Goal: Task Accomplishment & Management: Complete application form

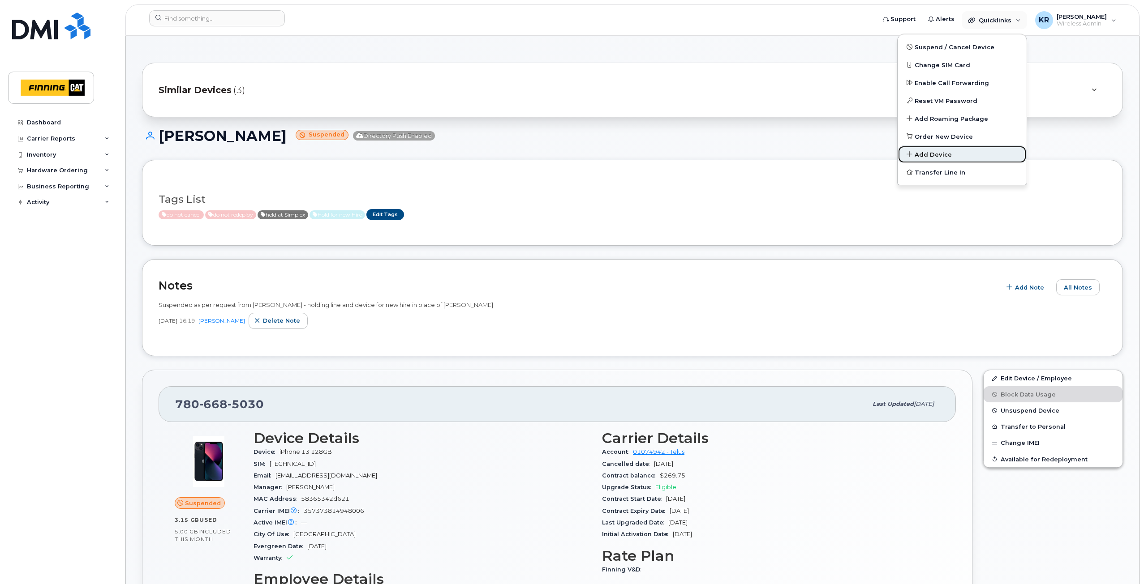
click at [938, 155] on span "Add Device" at bounding box center [932, 154] width 37 height 9
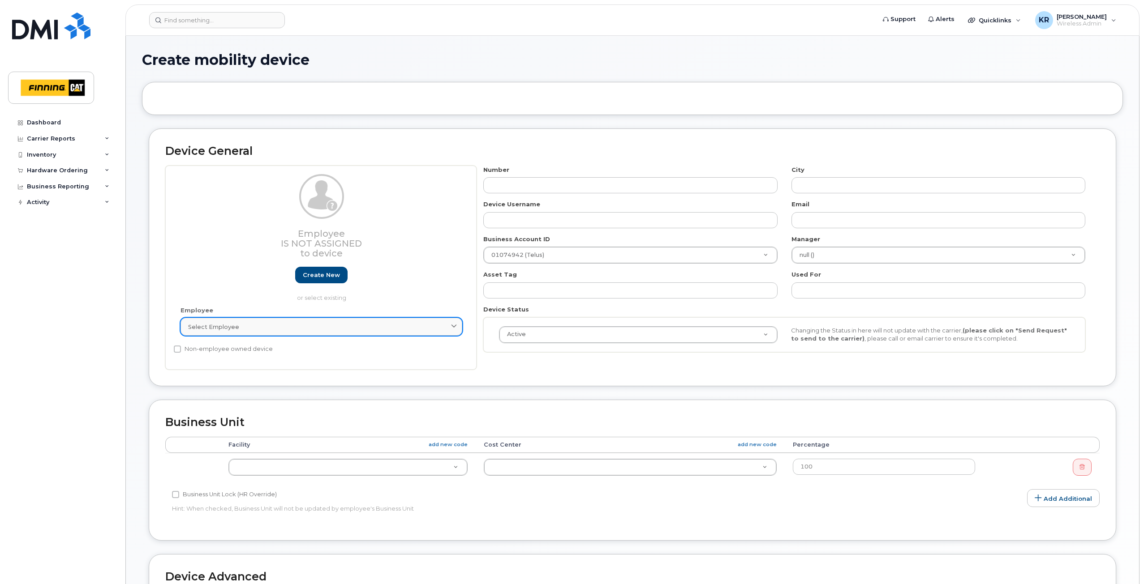
click at [239, 326] on div "Select employee" at bounding box center [321, 327] width 266 height 9
type input "m"
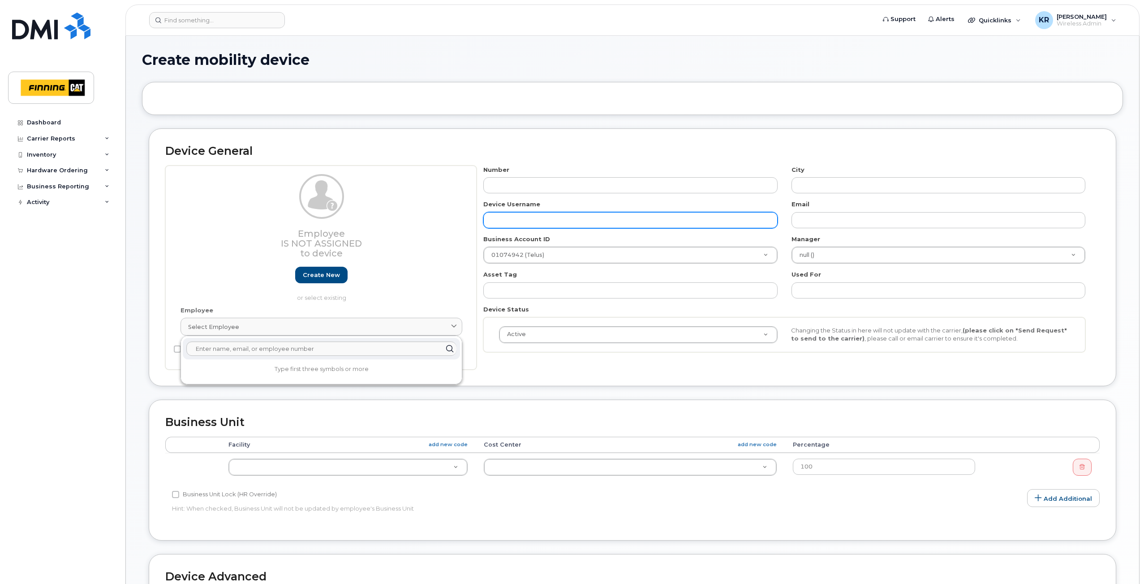
click at [557, 219] on input "text" at bounding box center [630, 220] width 294 height 16
type input "Matthew Lunde"
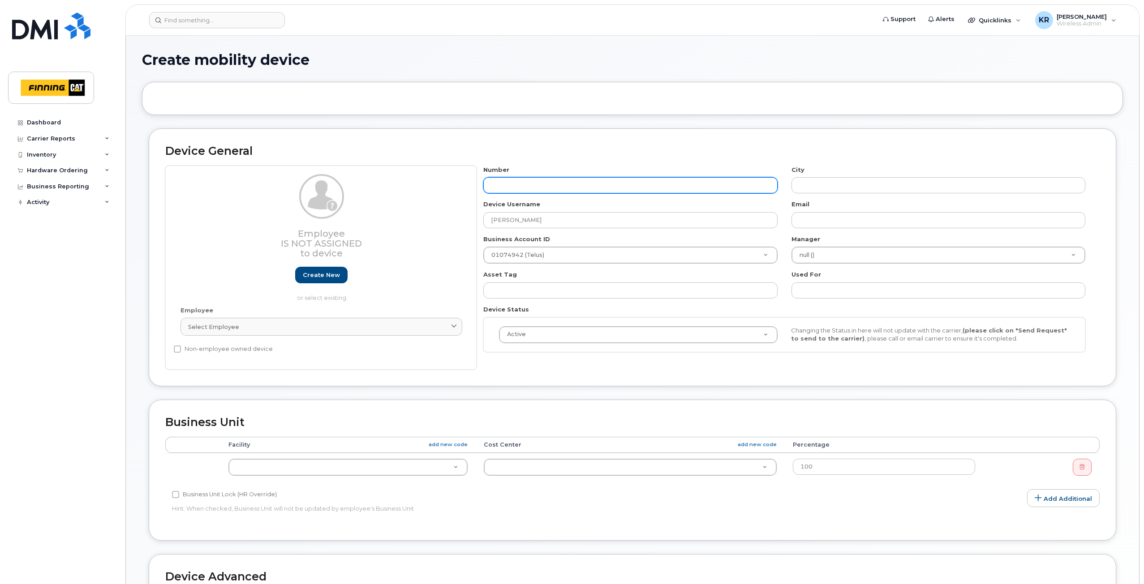
click at [533, 186] on input "text" at bounding box center [630, 185] width 294 height 16
type input "587"
type input "?"
type input "587-589-6406"
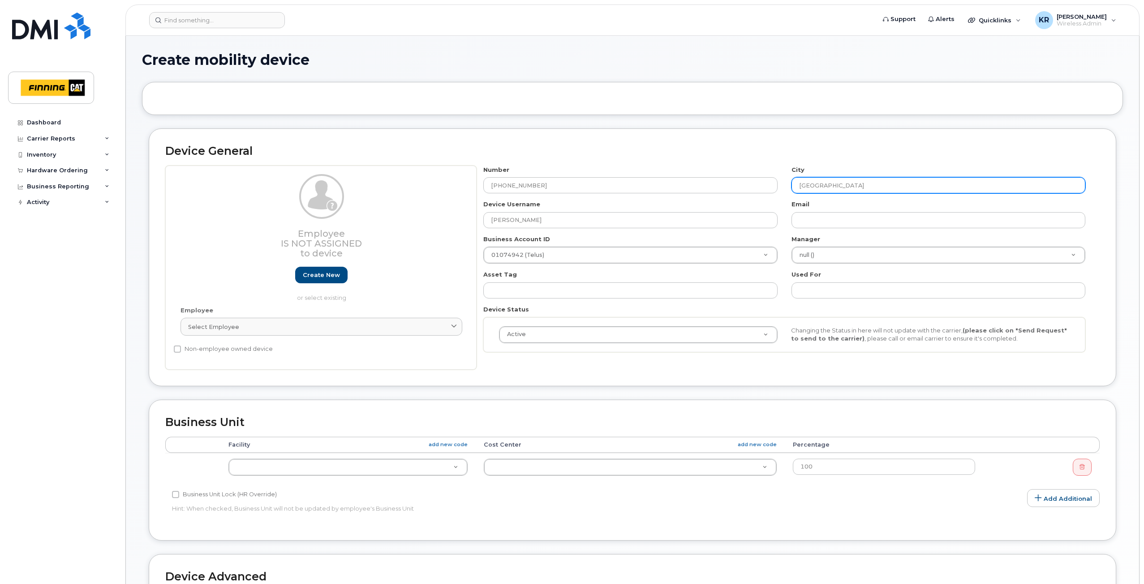
type input "[GEOGRAPHIC_DATA]"
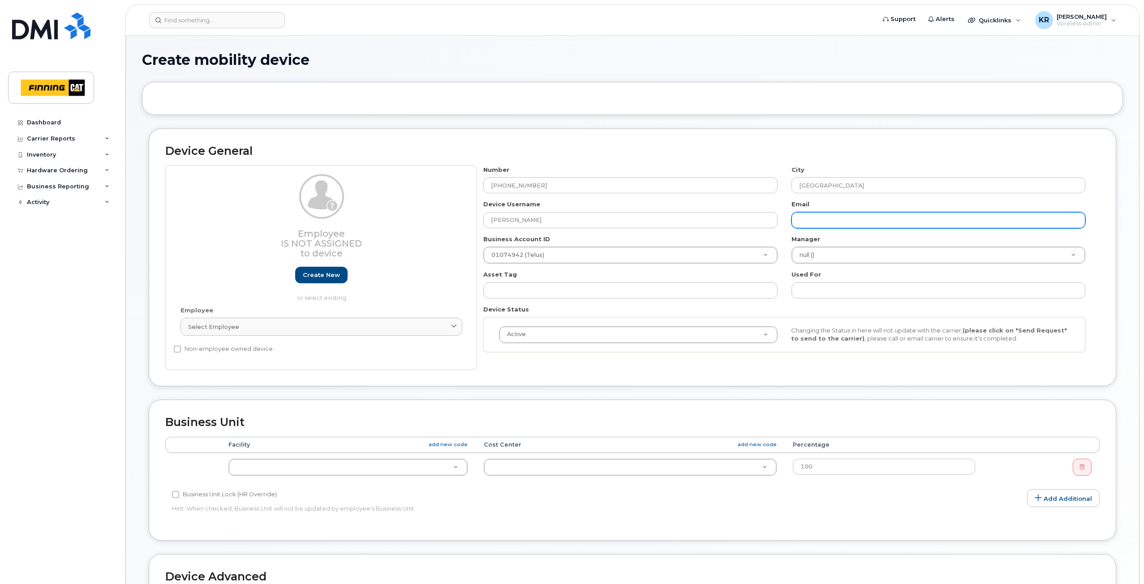
click at [811, 221] on input "text" at bounding box center [938, 220] width 294 height 16
click at [807, 222] on input "text" at bounding box center [938, 220] width 294 height 16
type input "matthew.lunde@finning.com"
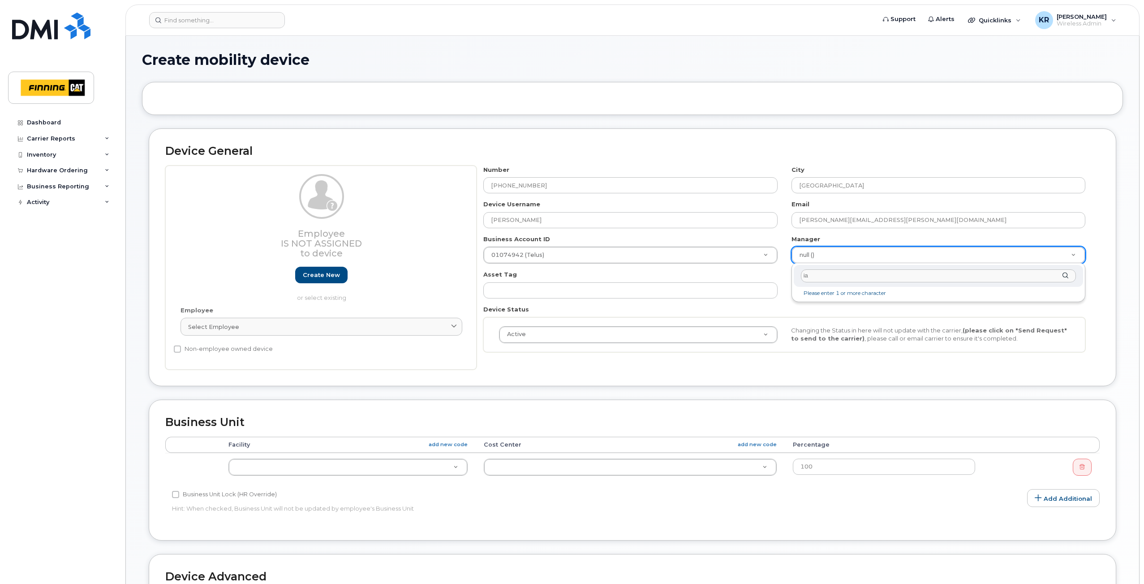
type input "i"
type input "Ian Bjork"
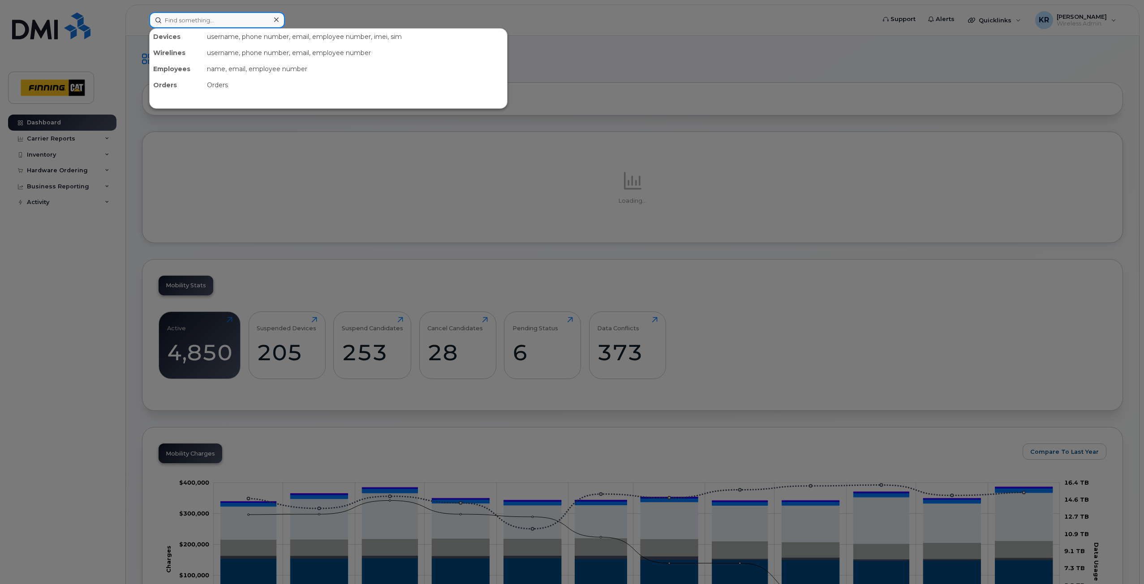
click at [233, 18] on input at bounding box center [217, 20] width 136 height 16
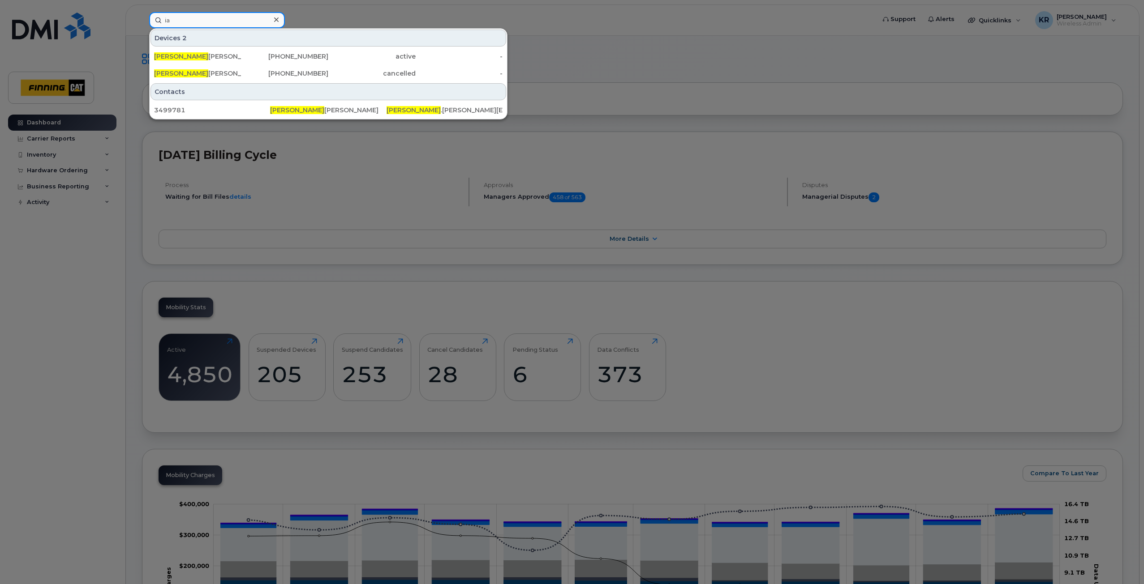
type input "i"
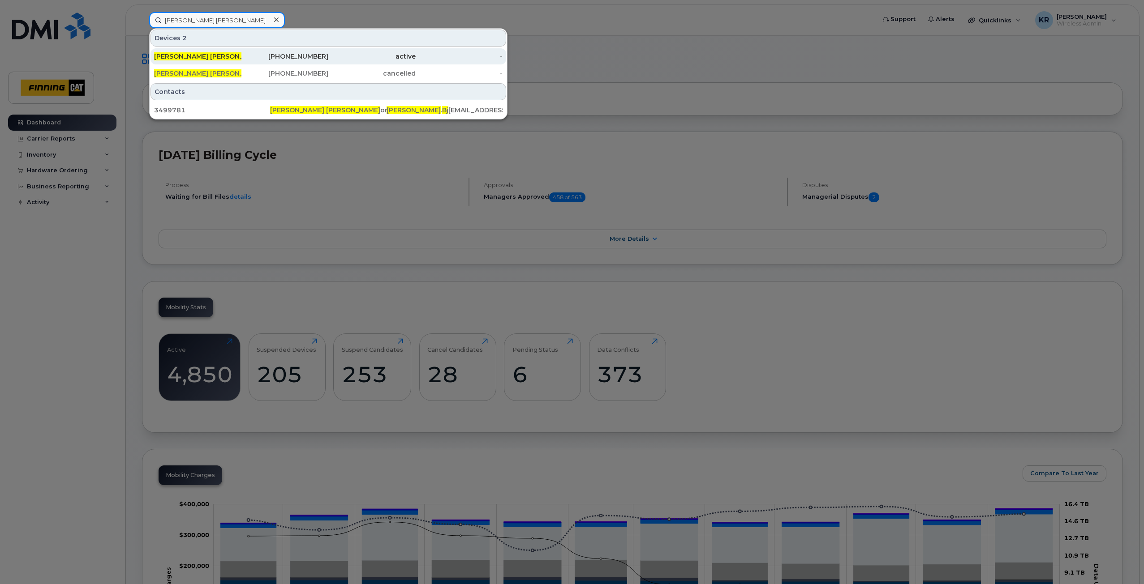
type input "ian bj"
click at [303, 59] on div "587-643-0782" at bounding box center [284, 56] width 87 height 9
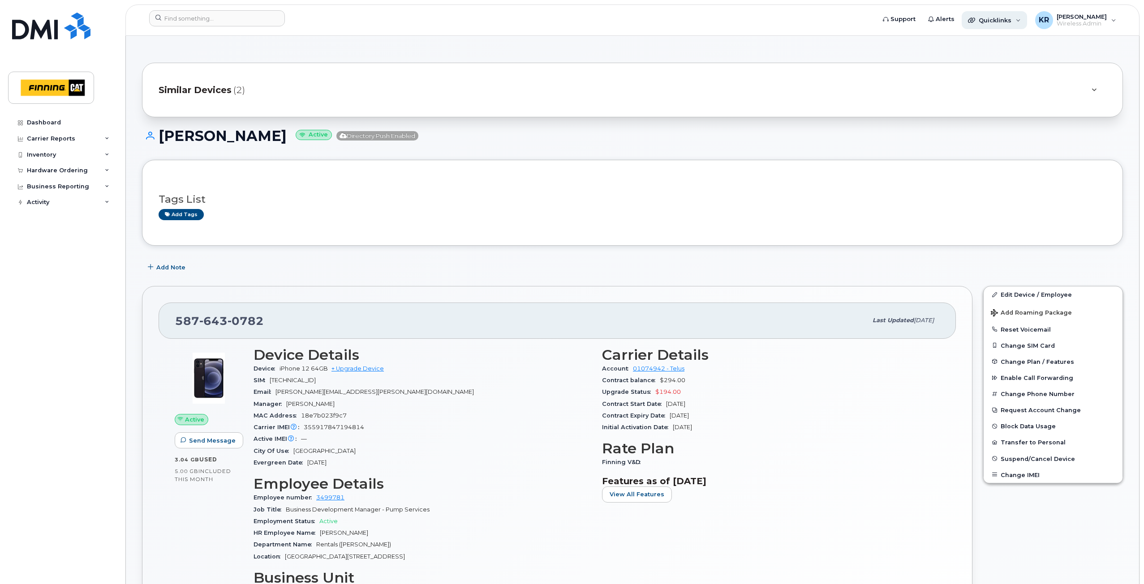
click at [1011, 19] on span "Quicklinks" at bounding box center [994, 20] width 33 height 7
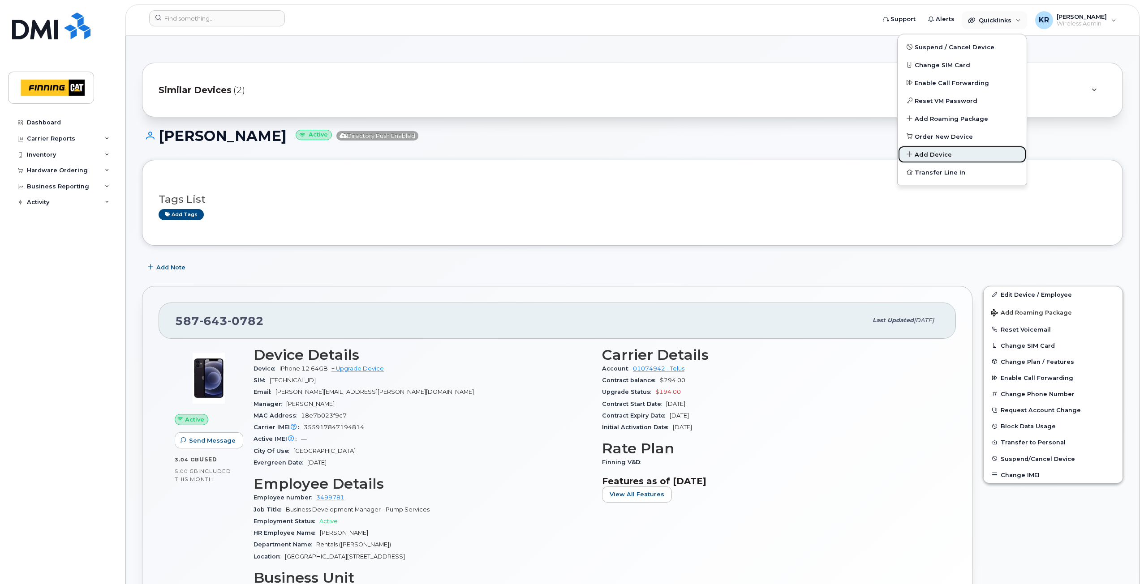
click at [945, 155] on span "Add Device" at bounding box center [932, 154] width 37 height 9
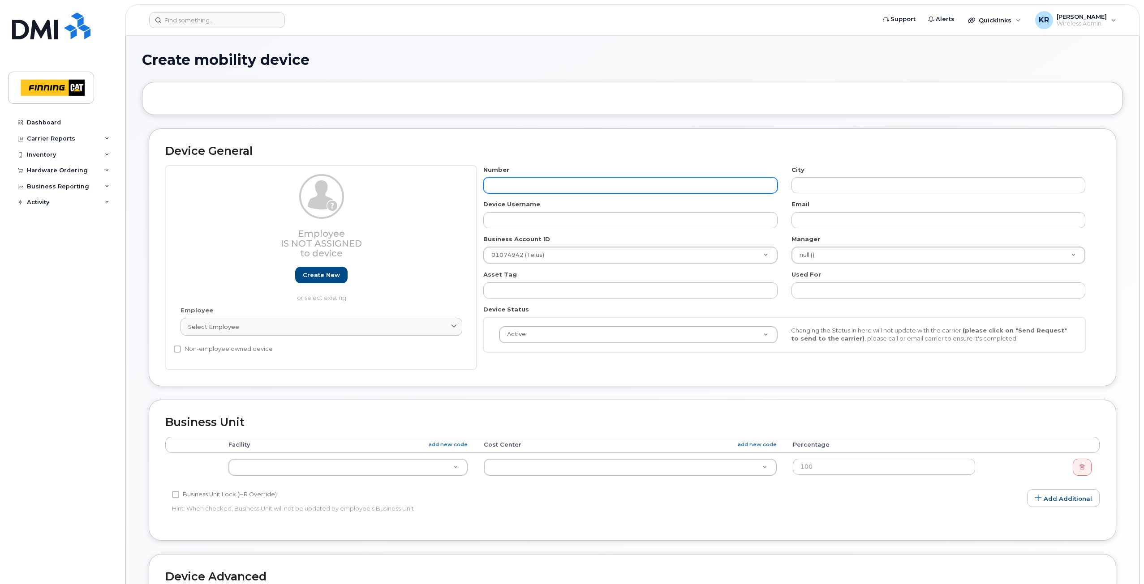
click at [554, 183] on input "text" at bounding box center [630, 185] width 294 height 16
click at [532, 189] on input "text" at bounding box center [630, 185] width 294 height 16
type input "587"
type input "?"
type input "587-589-6406"
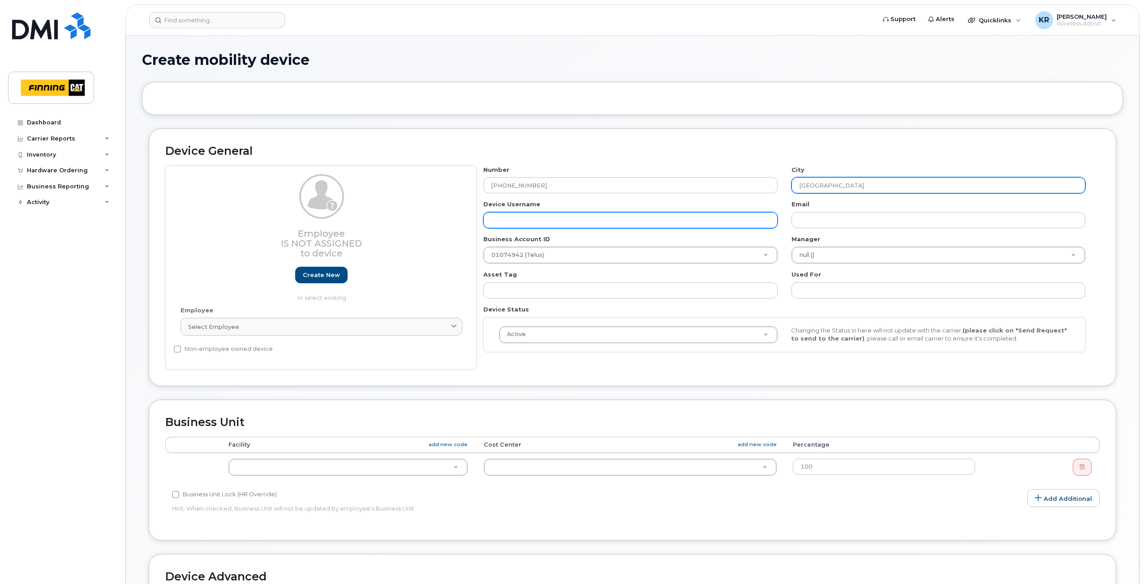
type input "[GEOGRAPHIC_DATA]"
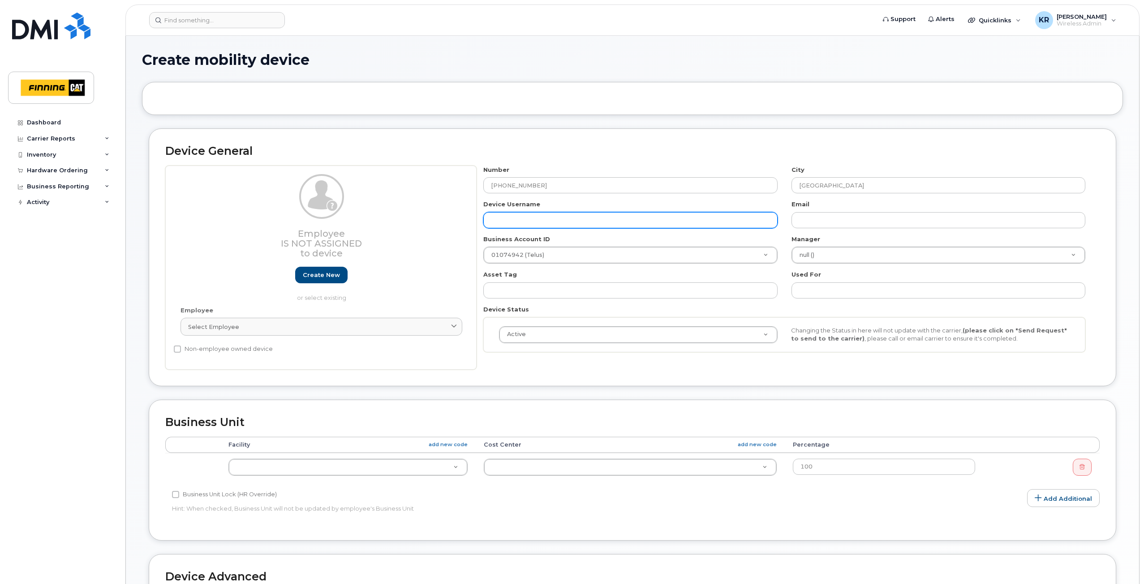
click at [528, 222] on input "text" at bounding box center [630, 220] width 294 height 16
type input "[PERSON_NAME]"
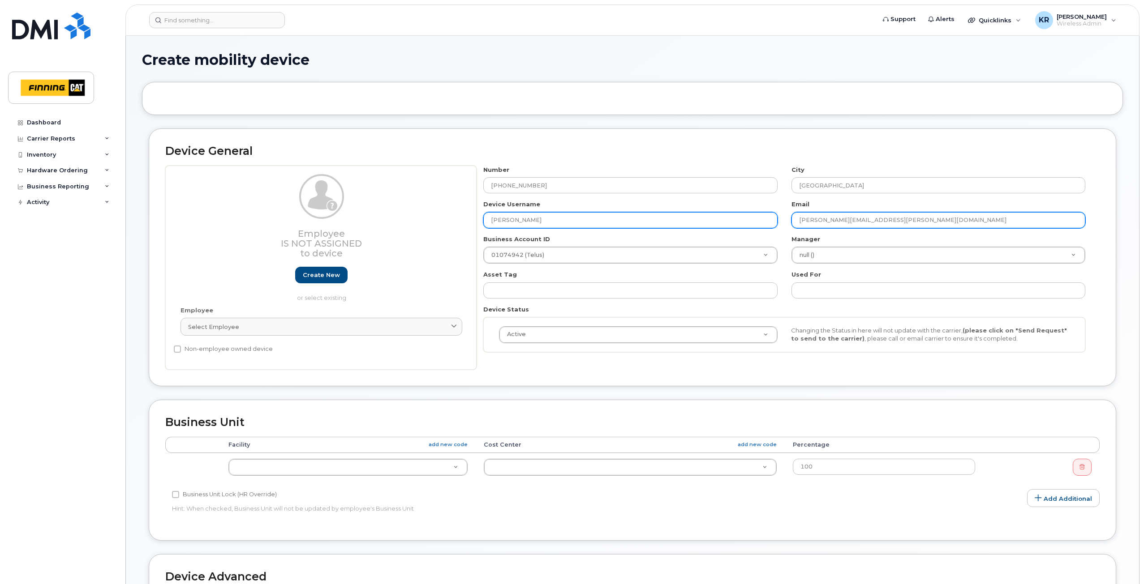
type input "[PERSON_NAME][EMAIL_ADDRESS][PERSON_NAME][DOMAIN_NAME]"
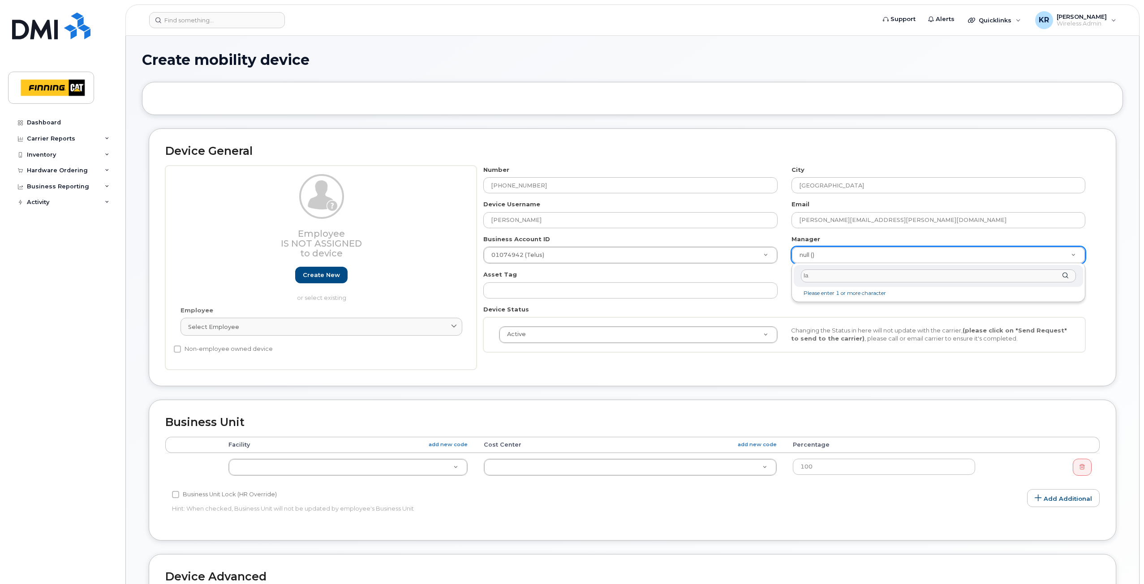
type input "I"
type input "3"
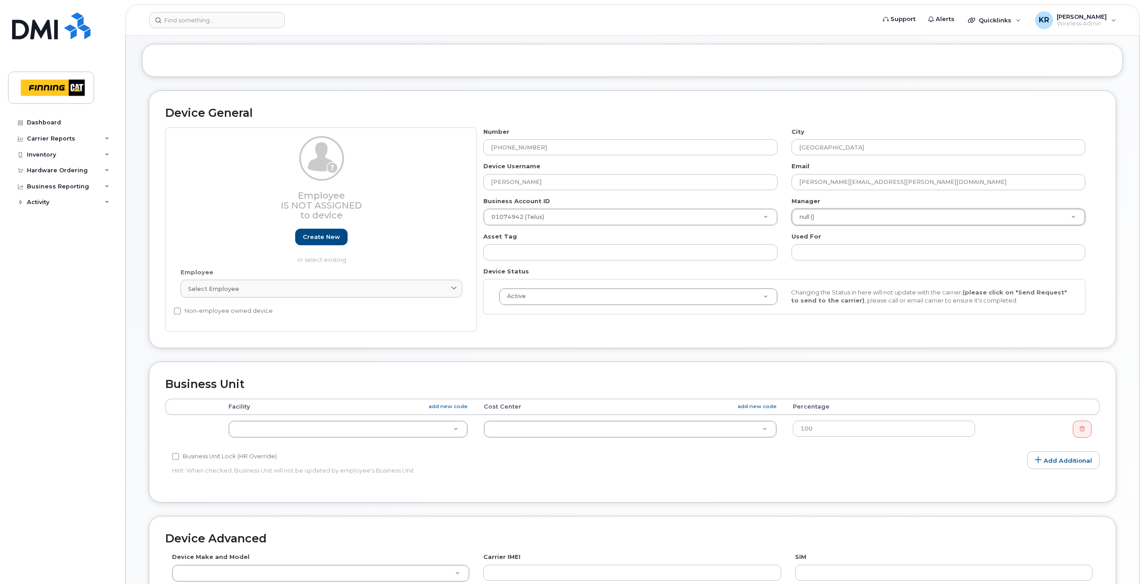
scroll to position [90, 0]
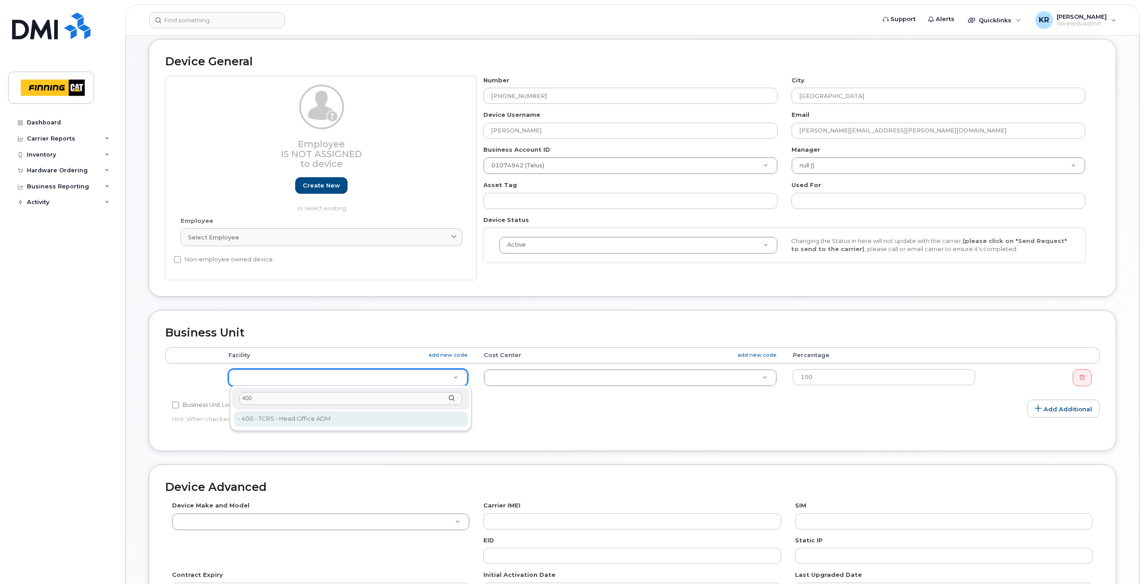
type input "400"
type input "34190"
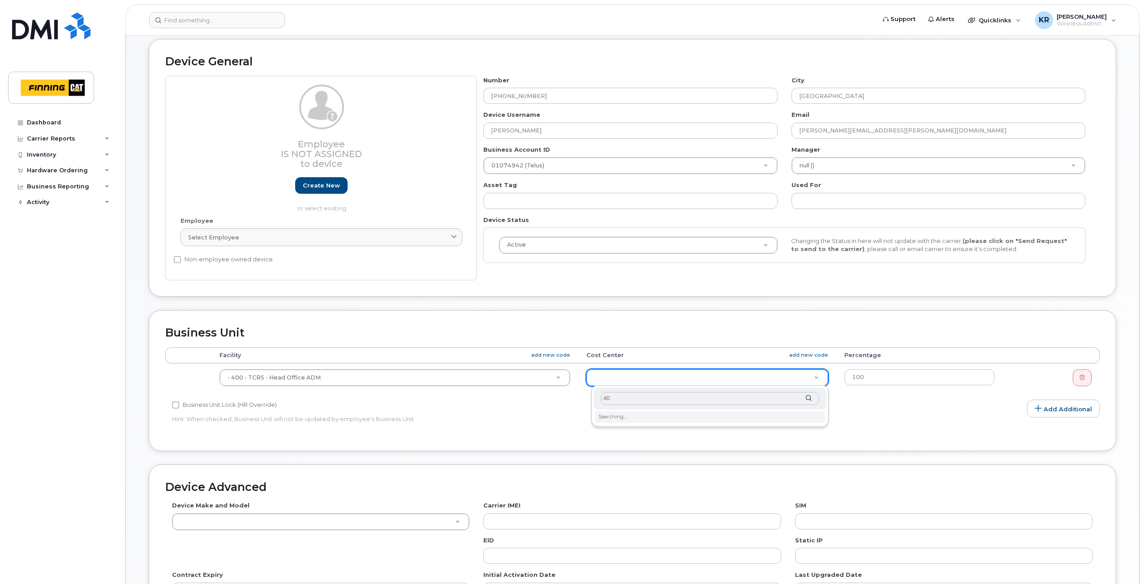
type input "400"
type input "34354"
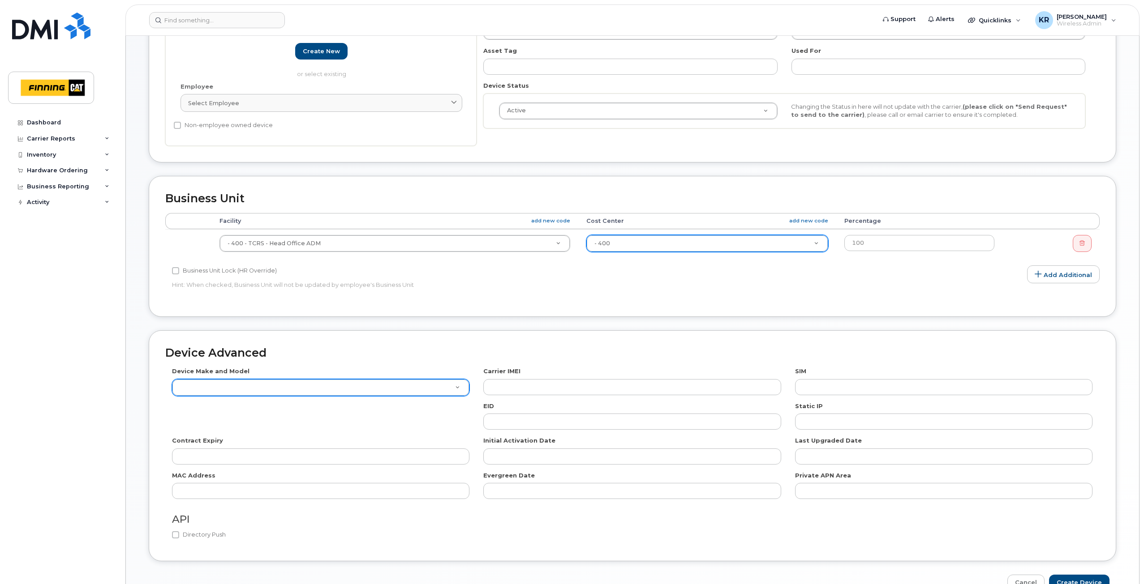
scroll to position [269, 0]
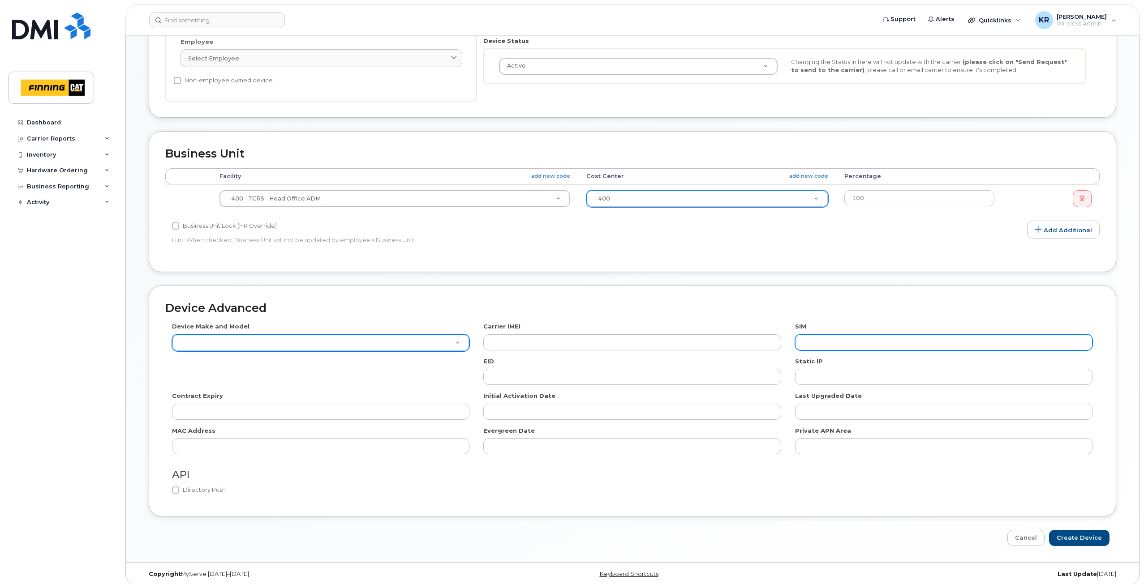
click at [853, 340] on input "text" at bounding box center [943, 342] width 297 height 16
paste input "8912230102351114404"
type input "8912230102351114404"
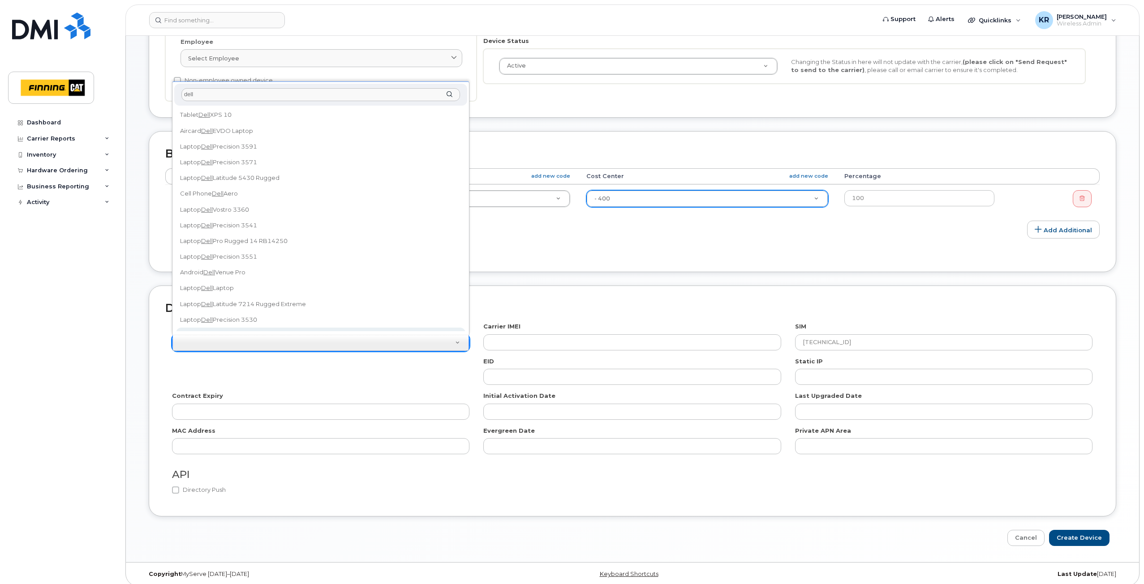
scroll to position [8, 0]
type input "dell"
select select "2650"
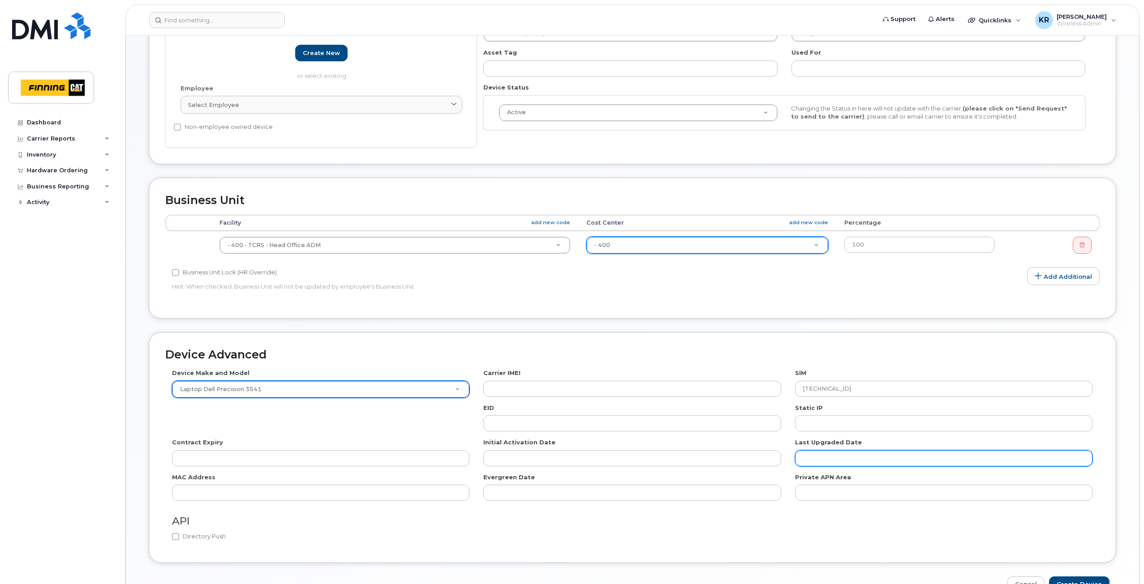
scroll to position [224, 0]
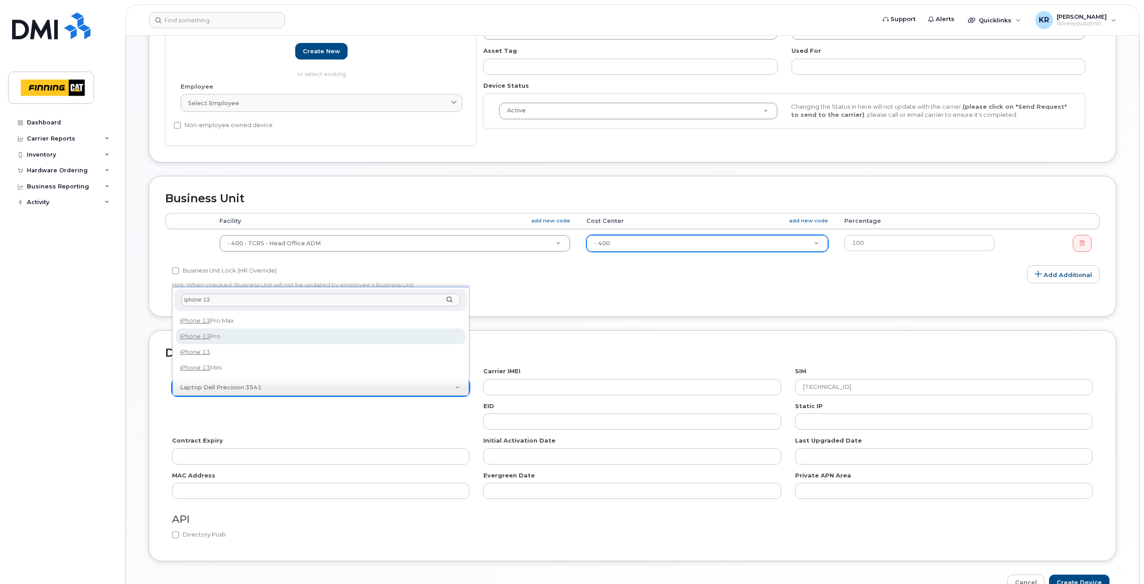
type input "iphone 13"
select select "2554"
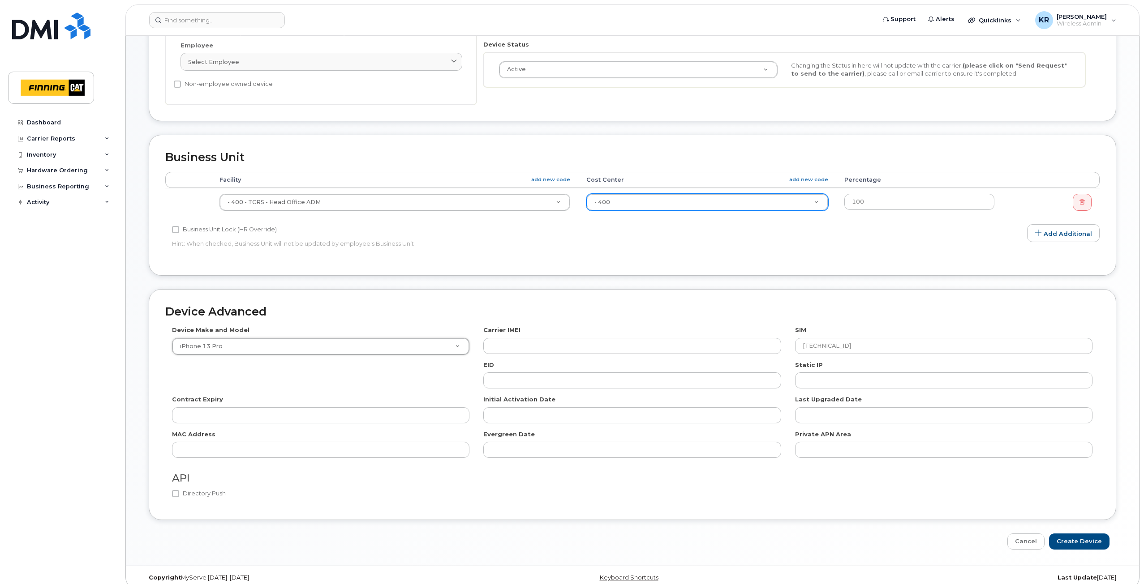
scroll to position [275, 0]
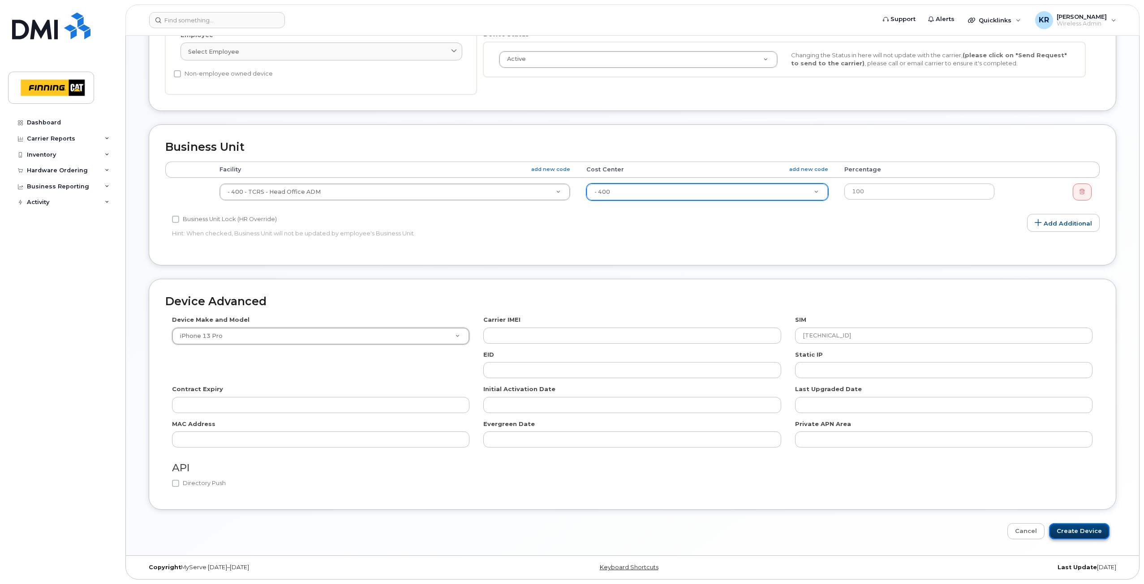
click at [1079, 532] on input "Create Device" at bounding box center [1079, 531] width 60 height 17
type input "Saving..."
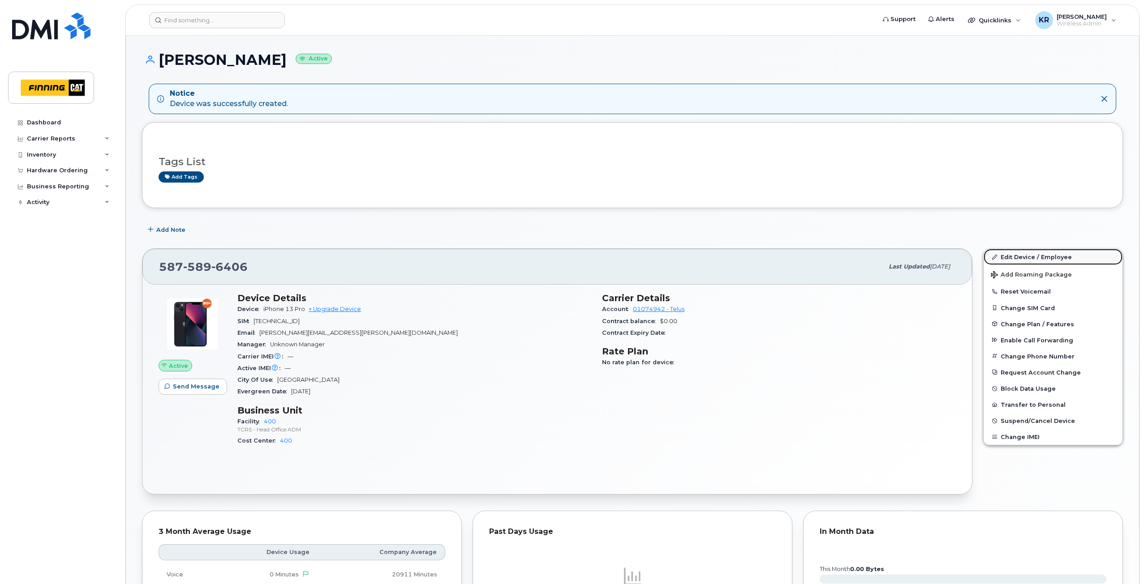
click at [1021, 259] on link "Edit Device / Employee" at bounding box center [1052, 257] width 139 height 16
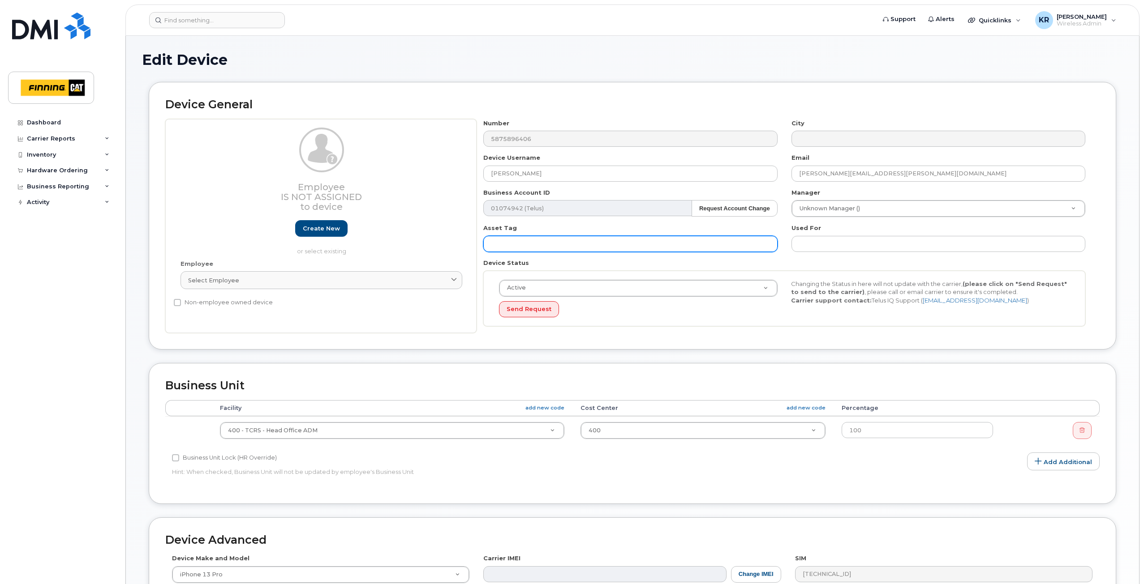
click at [515, 244] on input "text" at bounding box center [630, 244] width 294 height 16
type input "Y3WJ2YYXW4"
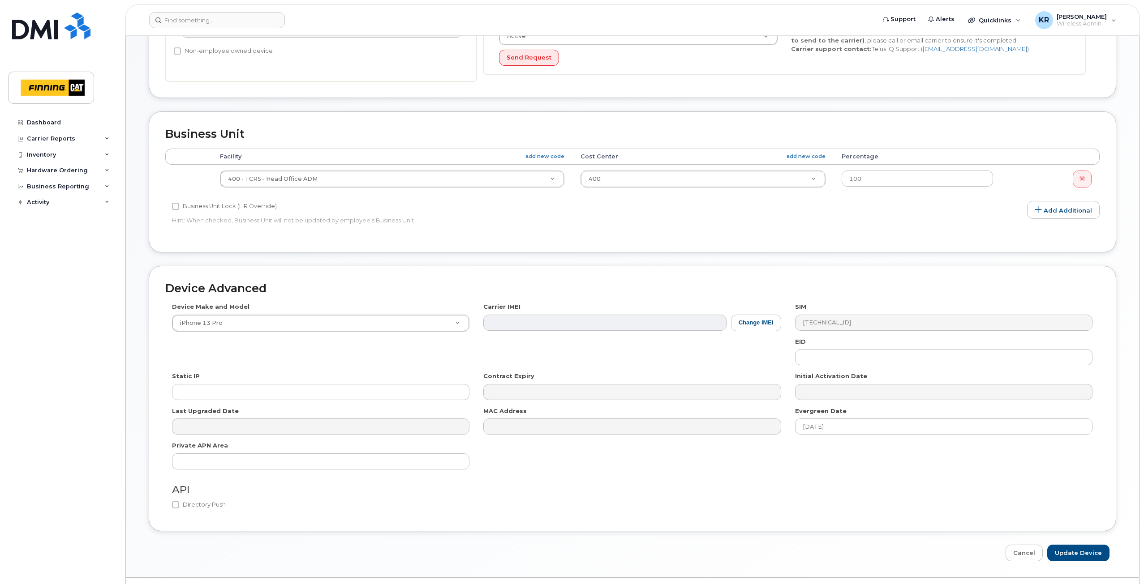
scroll to position [274, 0]
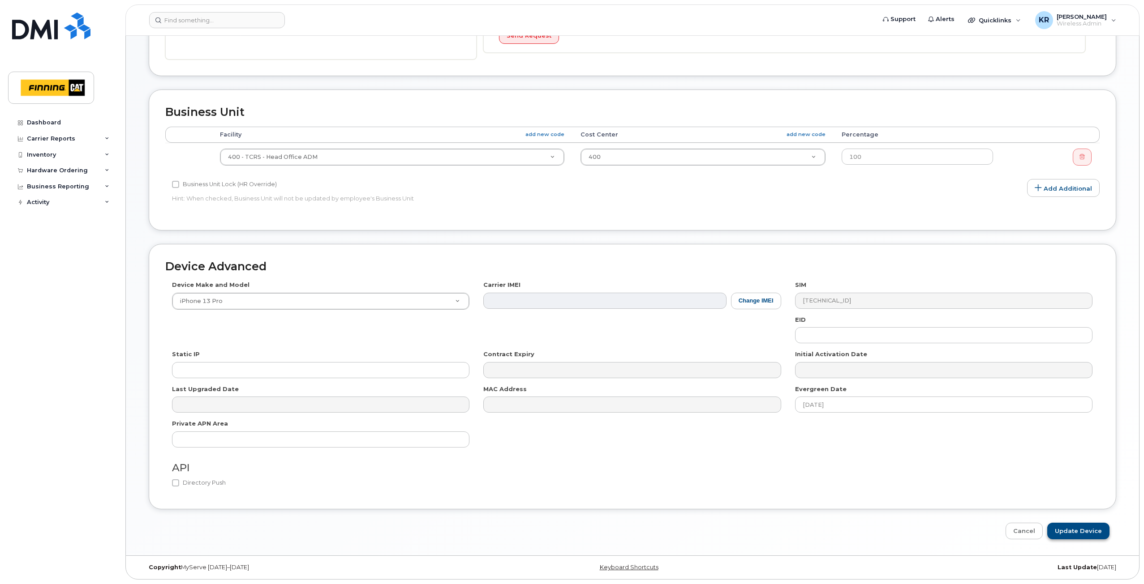
type input "Y3WJ2YYXW4"
click at [1096, 523] on input "Update Device" at bounding box center [1078, 531] width 62 height 17
type input "Saving..."
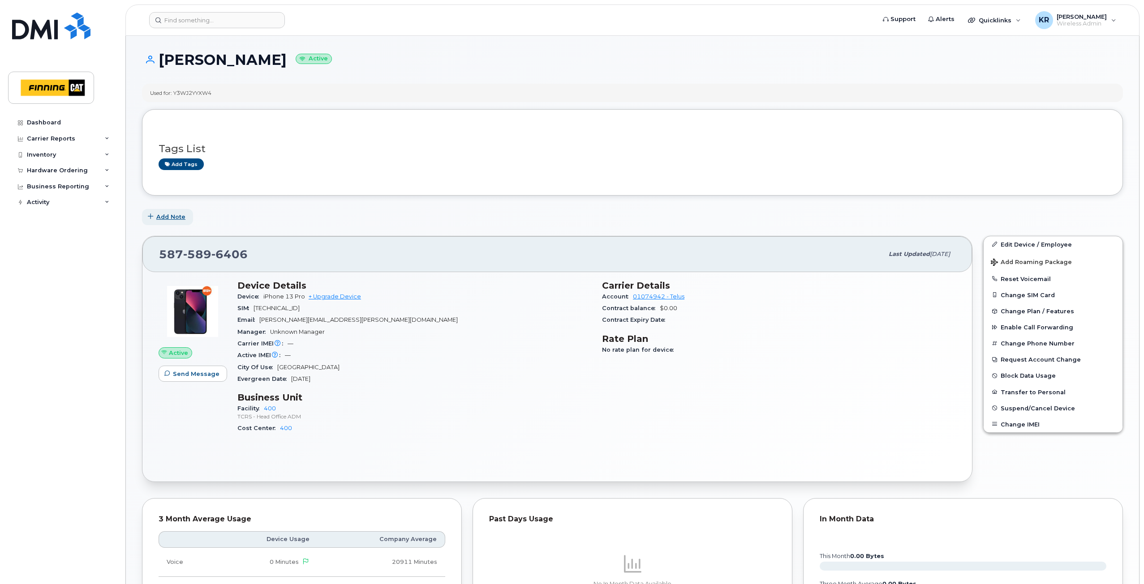
click at [168, 216] on span "Add Note" at bounding box center [170, 217] width 29 height 9
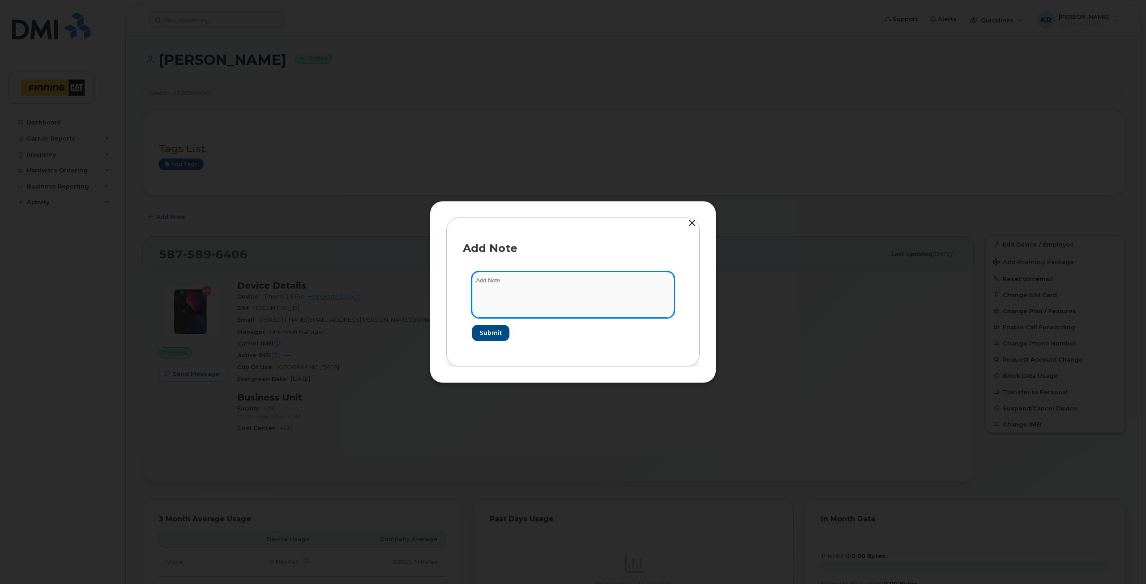
click at [493, 284] on textarea at bounding box center [573, 295] width 202 height 46
type textarea "m"
click at [554, 280] on textarea "Manager: [PERSON_NAME] - wouln't update when creating the profile" at bounding box center [573, 295] width 202 height 46
click at [652, 282] on textarea "Manager: [PERSON_NAME] - wouldn't update when creating the profile" at bounding box center [573, 295] width 202 height 46
click at [493, 291] on textarea "Manager: [PERSON_NAME] - wouldn't update when creating the profile For" at bounding box center [573, 295] width 202 height 46
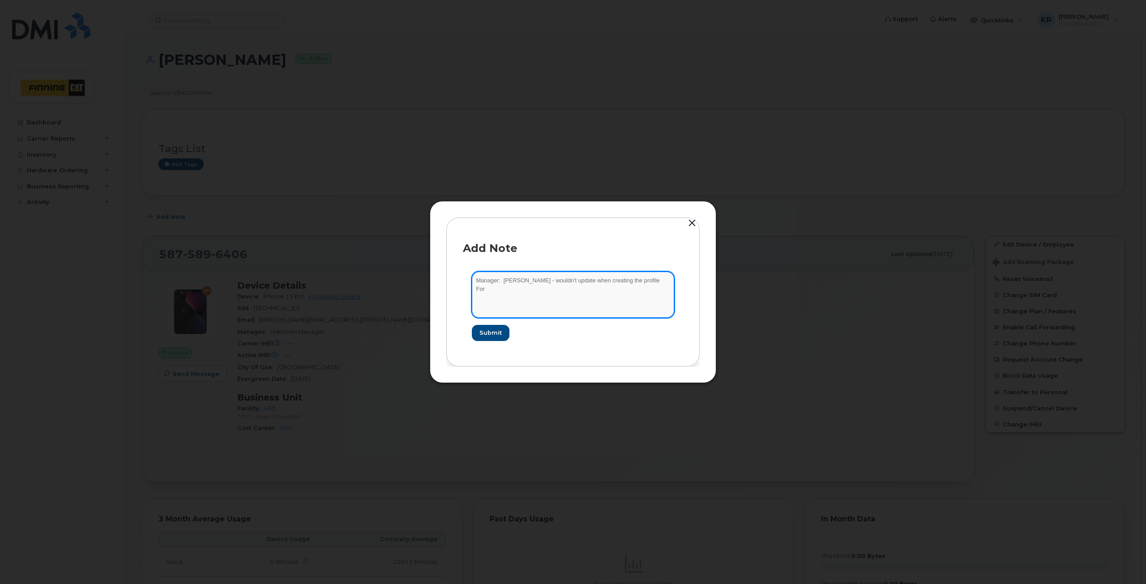
paste textarea "RITM0491838"
type textarea "Manager: [PERSON_NAME] - wouldn't update when creating the profile For RITM0491…"
click at [490, 331] on span "Submit" at bounding box center [490, 333] width 22 height 9
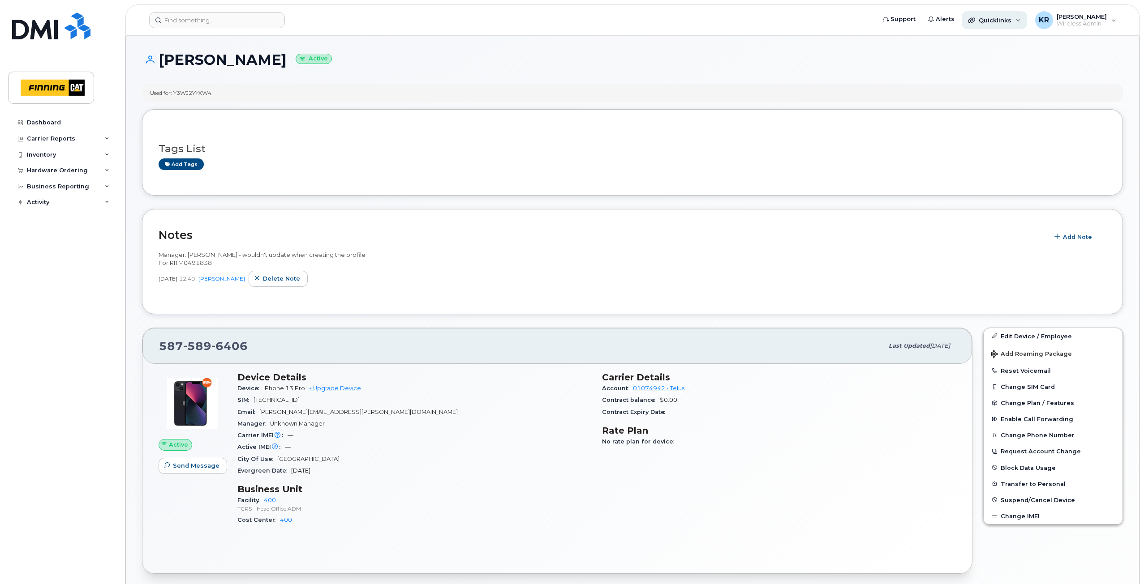
click at [1000, 22] on span "Quicklinks" at bounding box center [994, 20] width 33 height 7
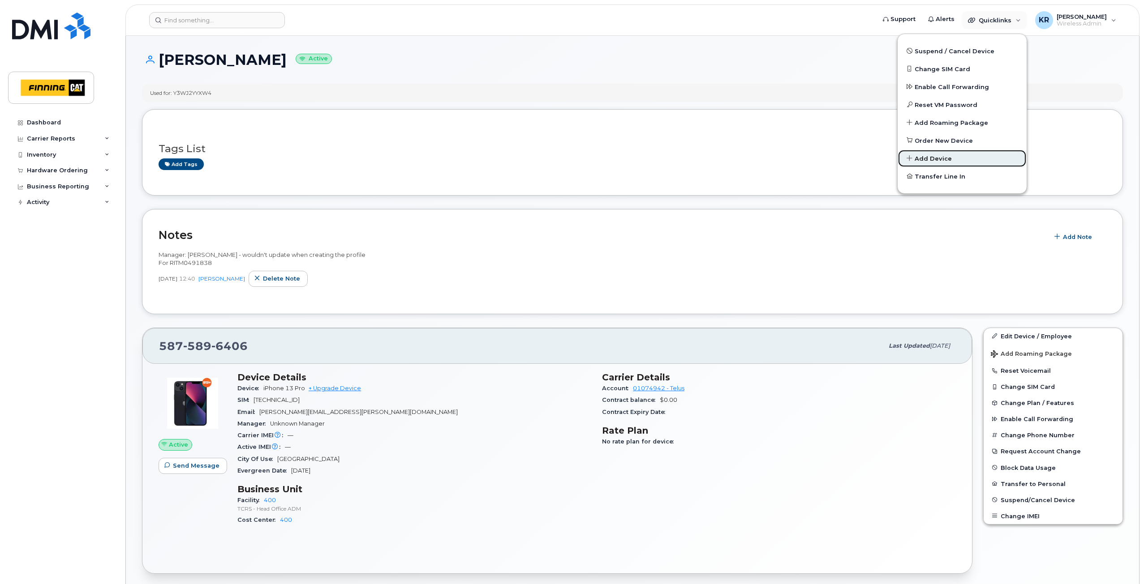
click at [930, 159] on span "Add Device" at bounding box center [932, 158] width 37 height 9
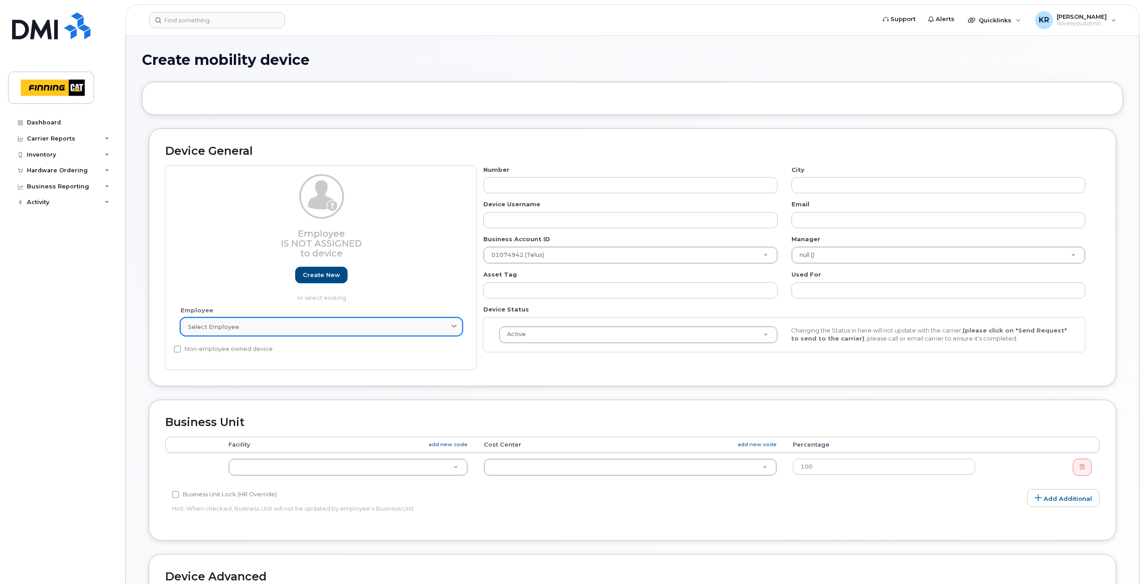
click at [295, 328] on div "Select employee" at bounding box center [321, 327] width 266 height 9
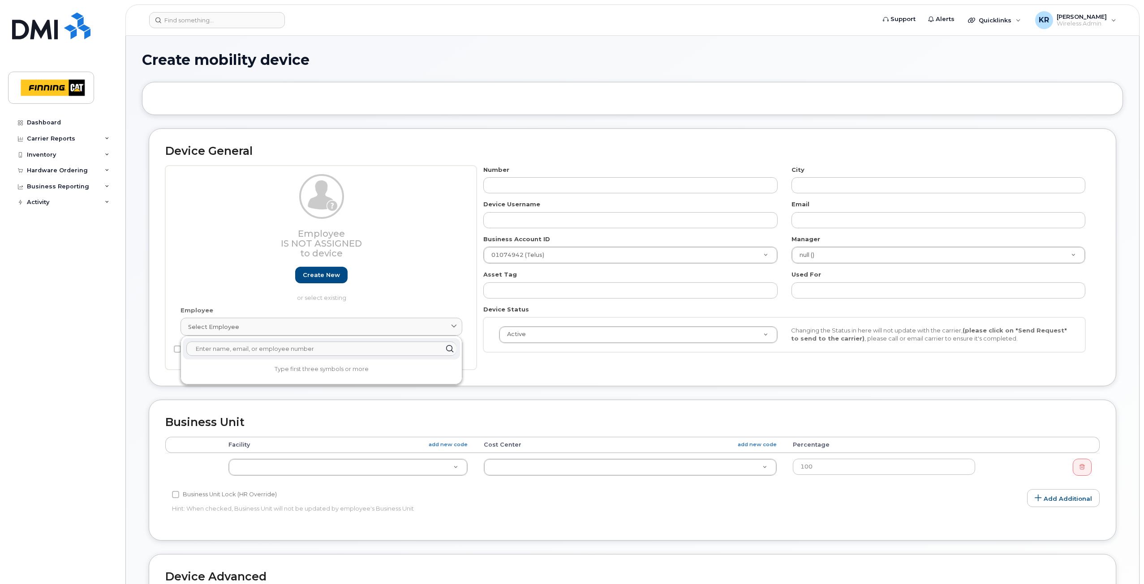
click at [258, 352] on input "text" at bounding box center [321, 349] width 270 height 14
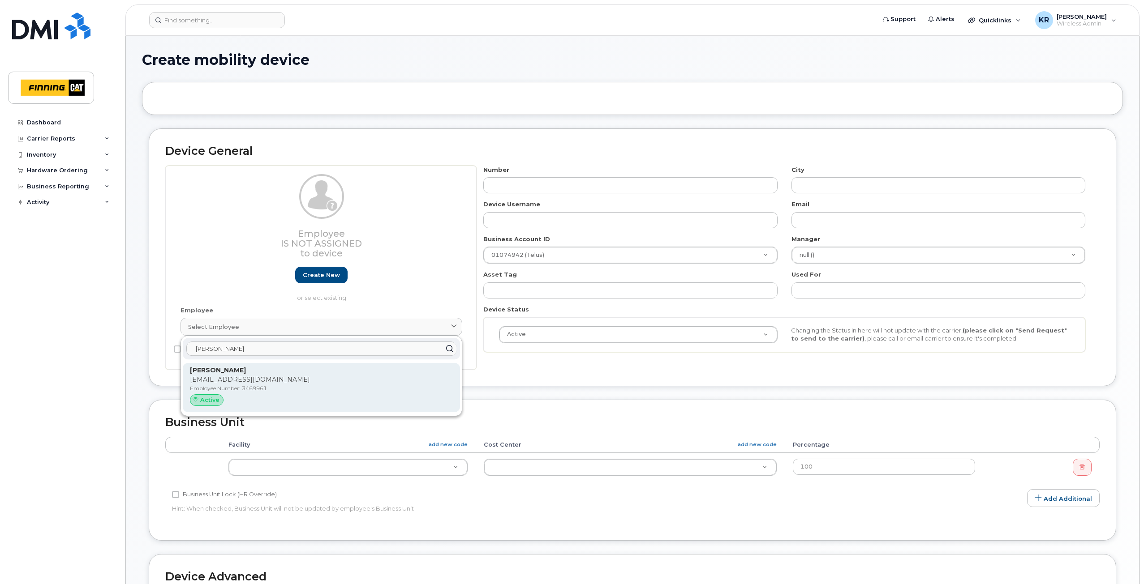
type input "derrick gree"
click at [234, 383] on p "[EMAIL_ADDRESS][DOMAIN_NAME]" at bounding box center [321, 379] width 263 height 9
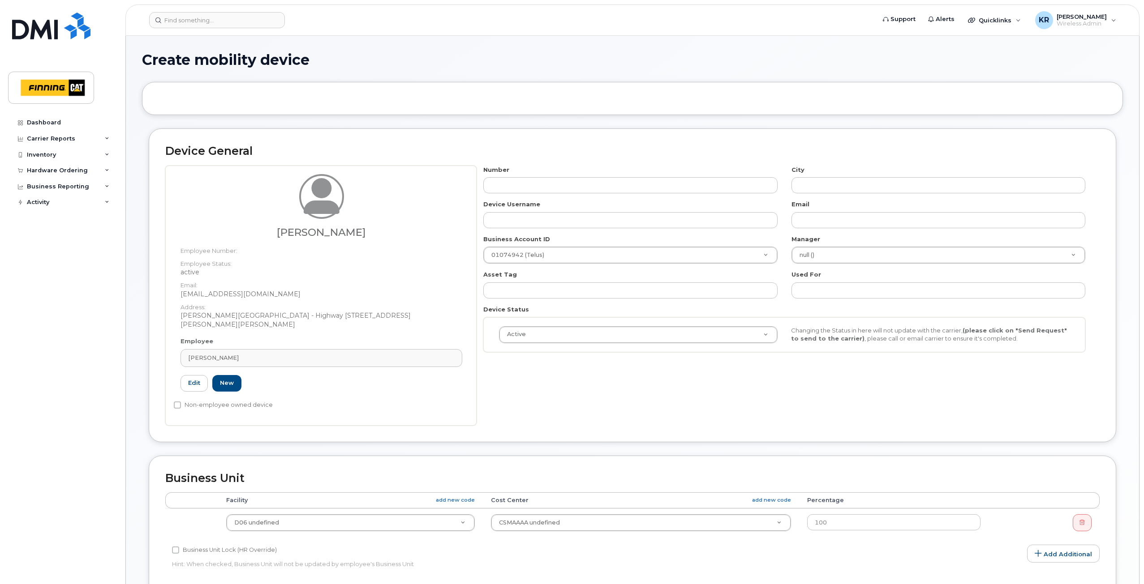
type input "3469961"
type input "[PERSON_NAME]"
type input "[EMAIL_ADDRESS][DOMAIN_NAME]"
type input "34171"
type input "34293"
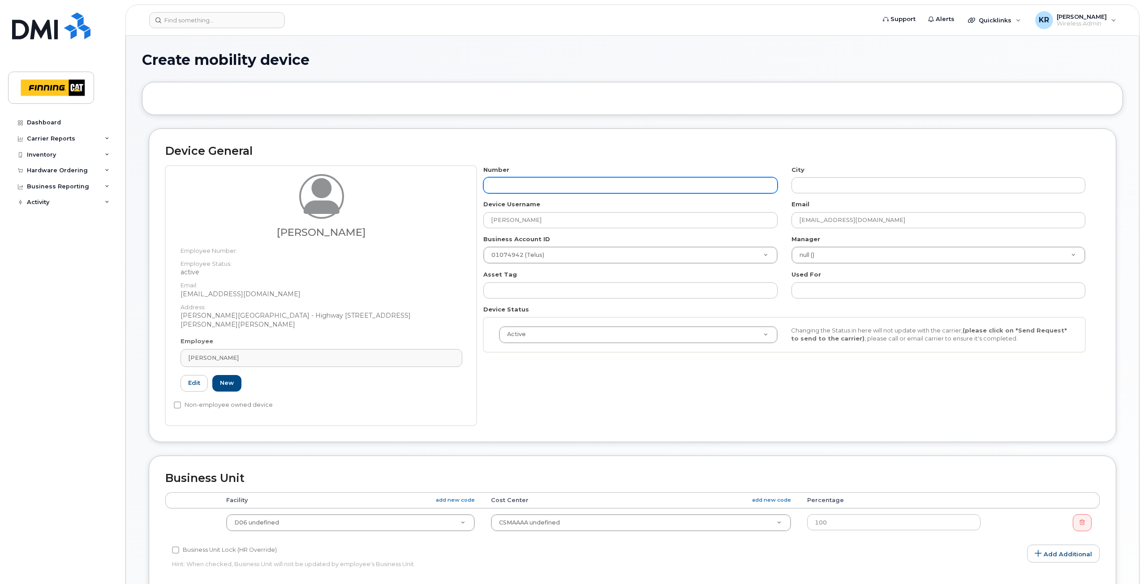
click at [542, 188] on input "text" at bounding box center [630, 185] width 294 height 16
type input "587"
type input "?"
type input "587-645-6419"
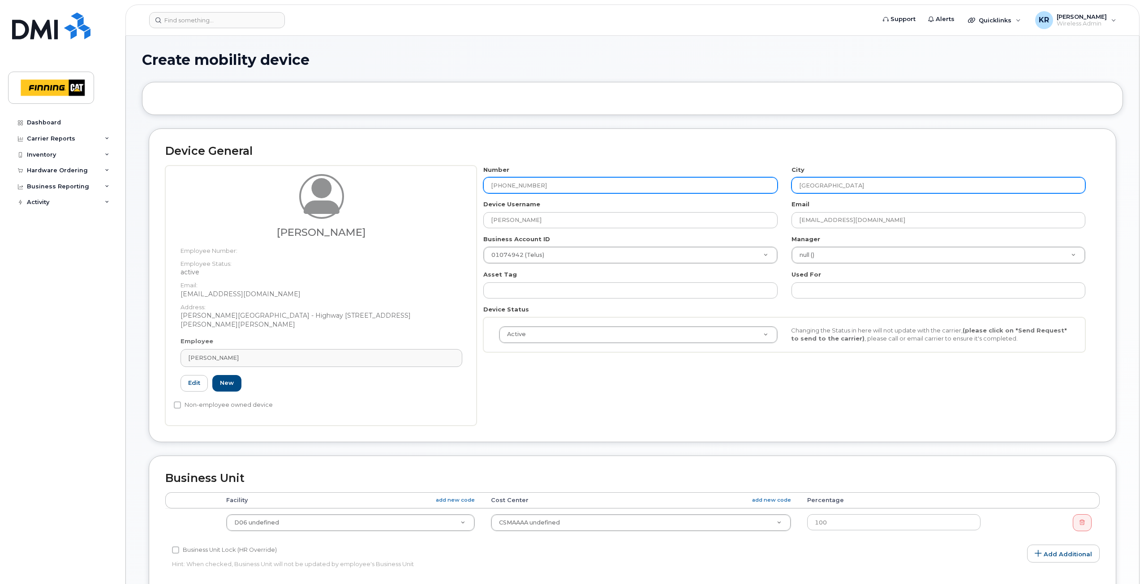
type input "[GEOGRAPHIC_DATA]"
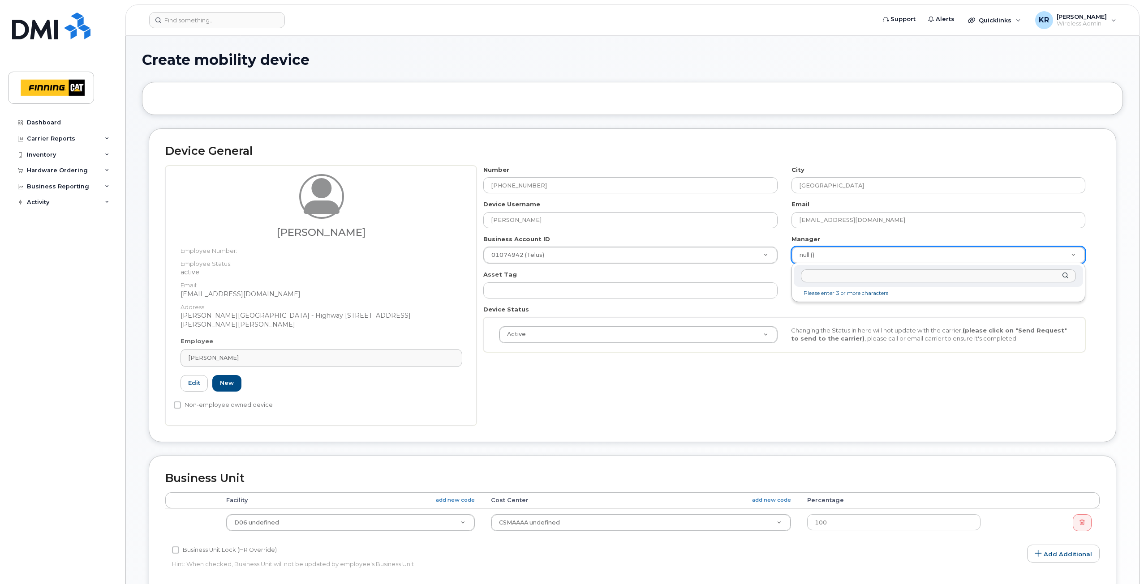
drag, startPoint x: 824, startPoint y: 277, endPoint x: 824, endPoint y: 271, distance: 5.8
click at [824, 277] on input "text" at bounding box center [938, 276] width 275 height 13
type input "rylan"
type input "761734"
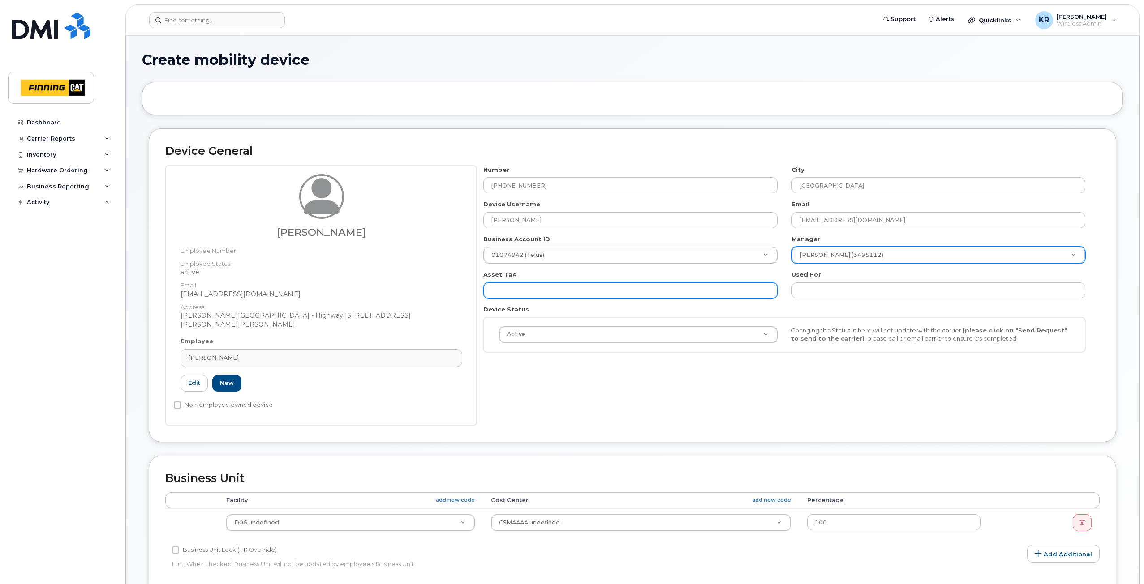
click at [559, 292] on input "text" at bounding box center [630, 291] width 294 height 16
paste input "CA-3QNVC54"
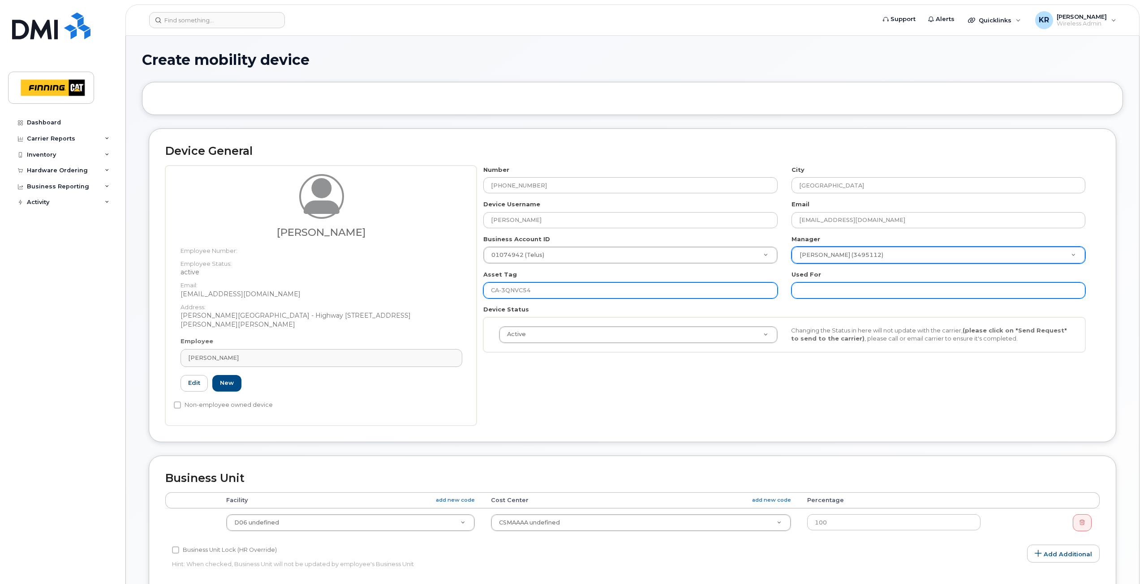
type input "CA-3QNVC54"
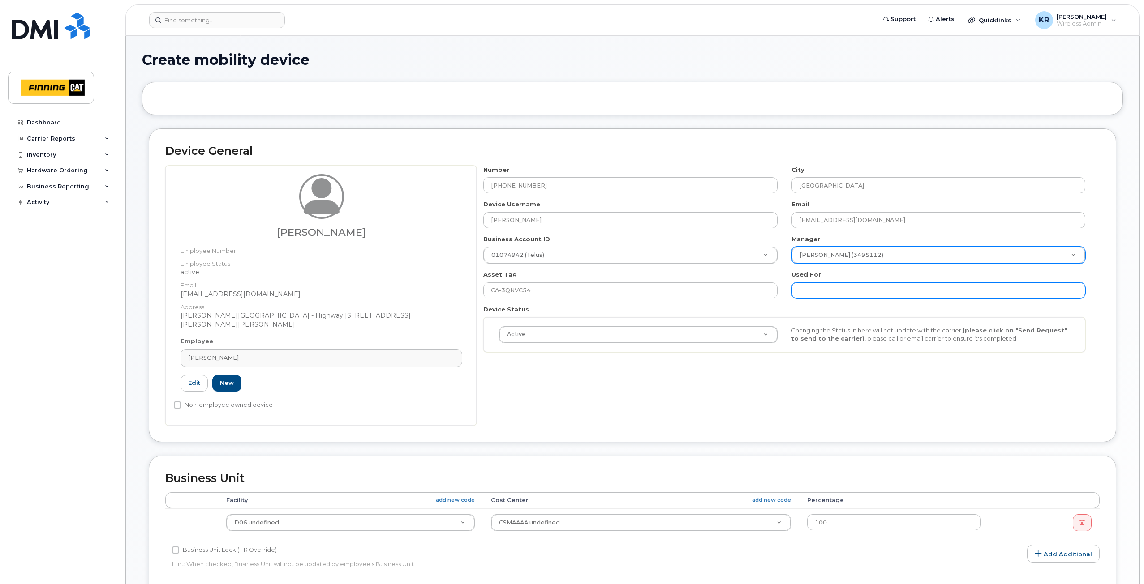
click at [842, 289] on input "text" at bounding box center [938, 291] width 294 height 16
paste input "CA-3QNVC54"
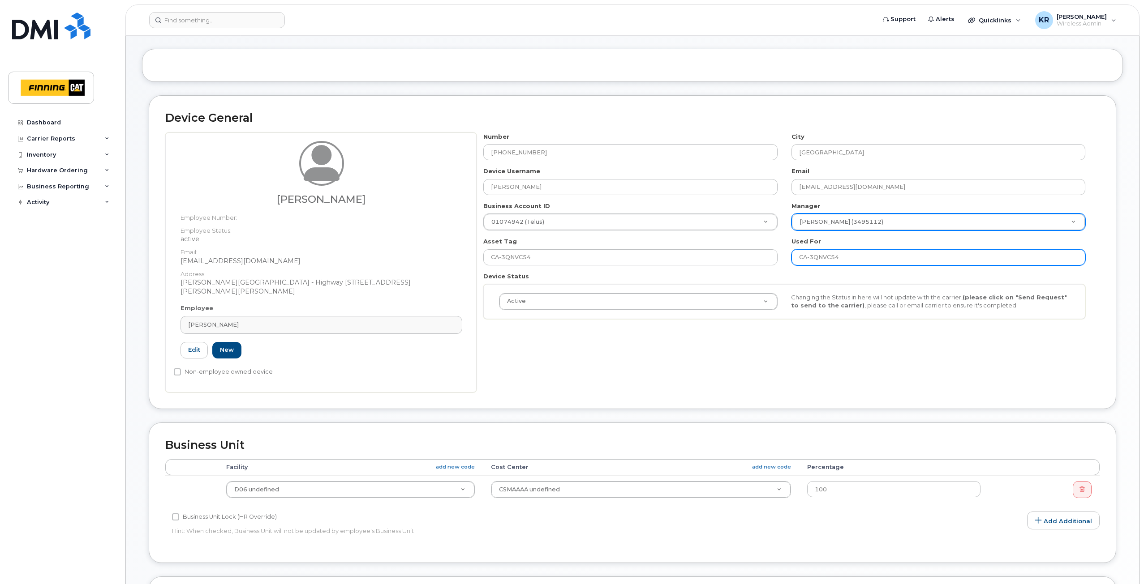
scroll to position [90, 0]
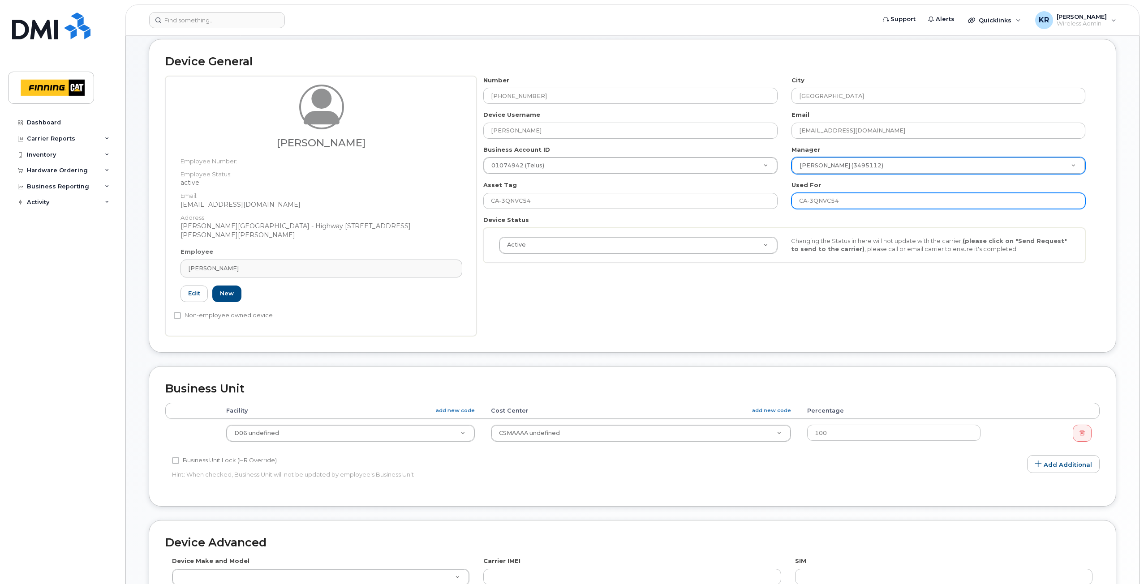
type input "CA-3QNVC54"
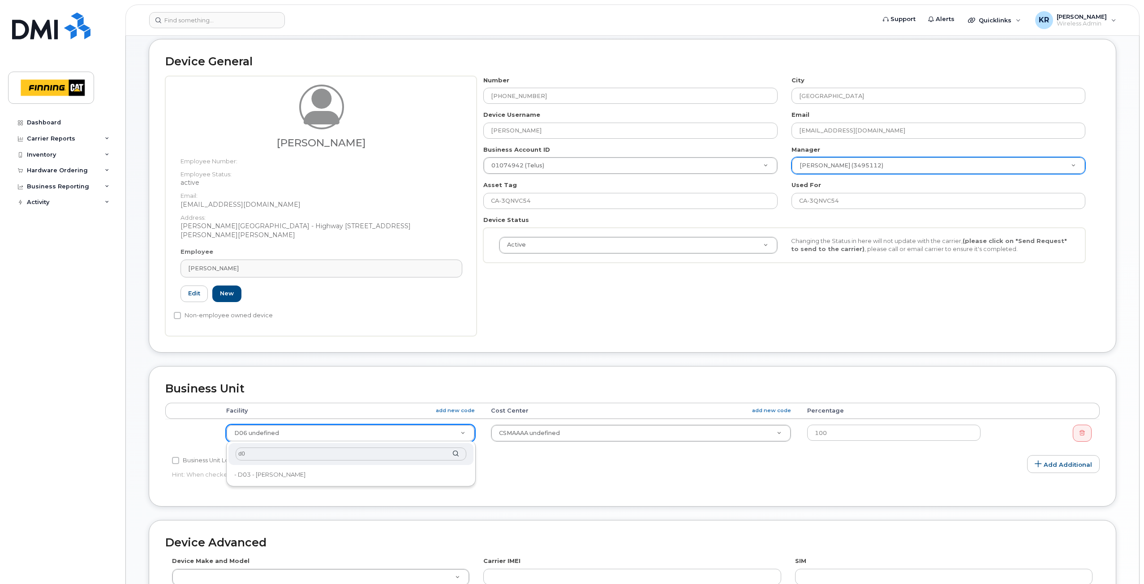
type input "d06"
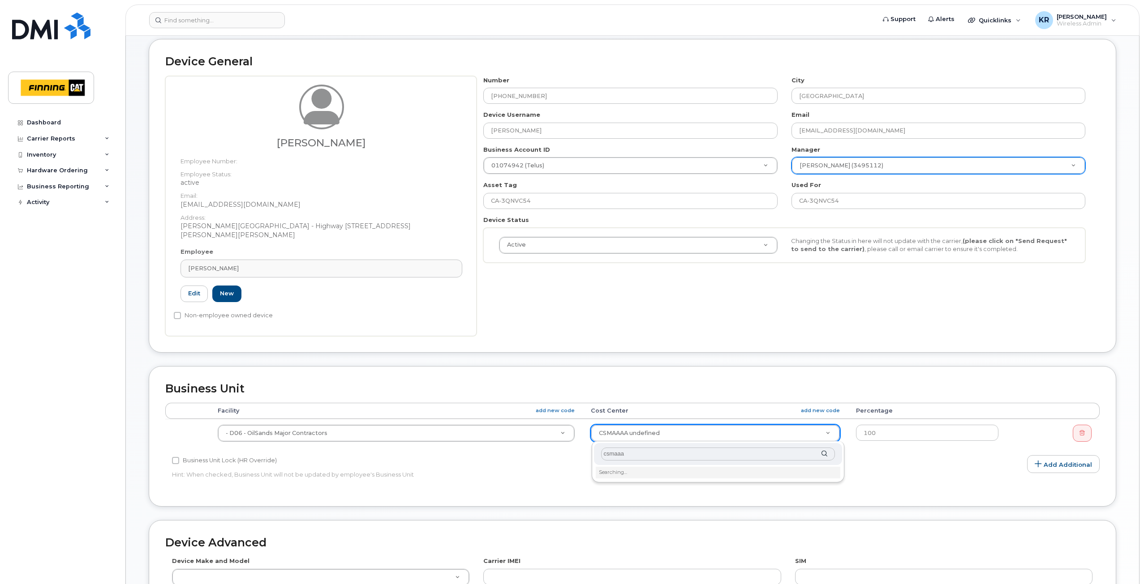
type input "csmaaaa"
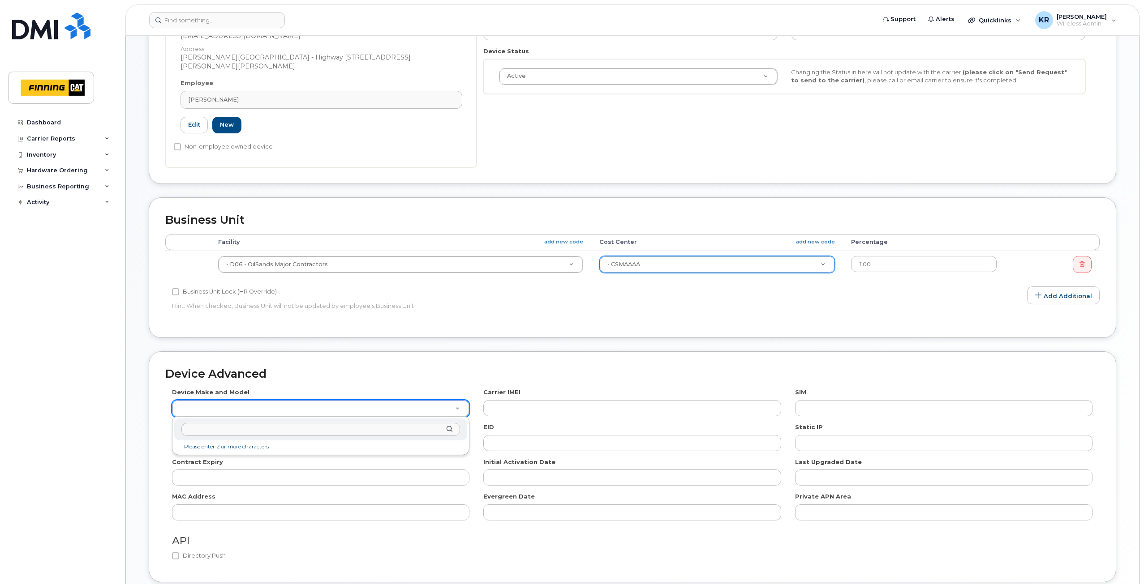
scroll to position [269, 0]
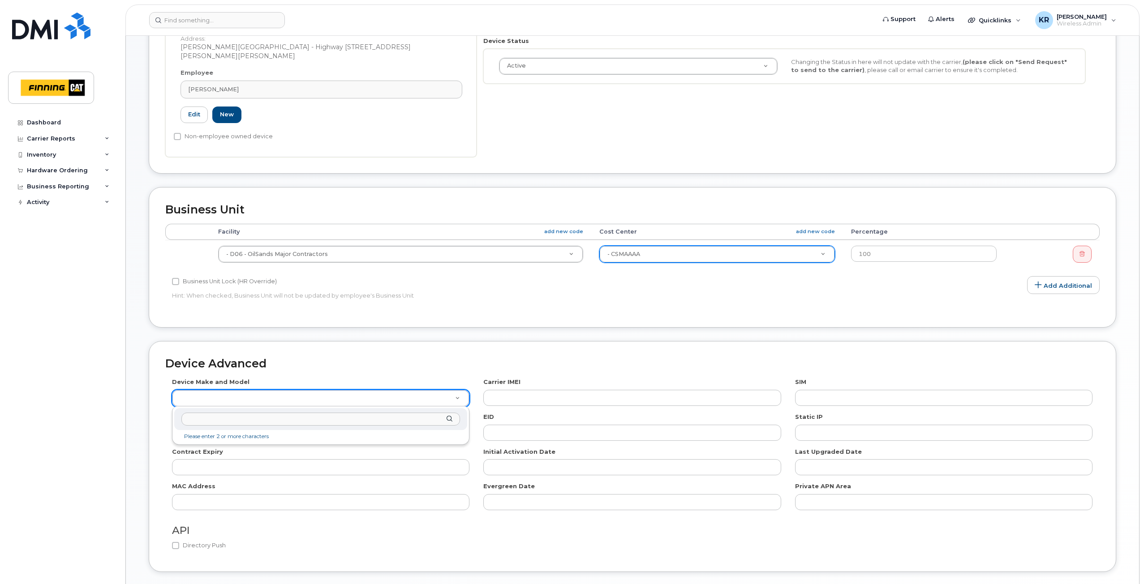
click at [223, 420] on input "text" at bounding box center [320, 419] width 279 height 13
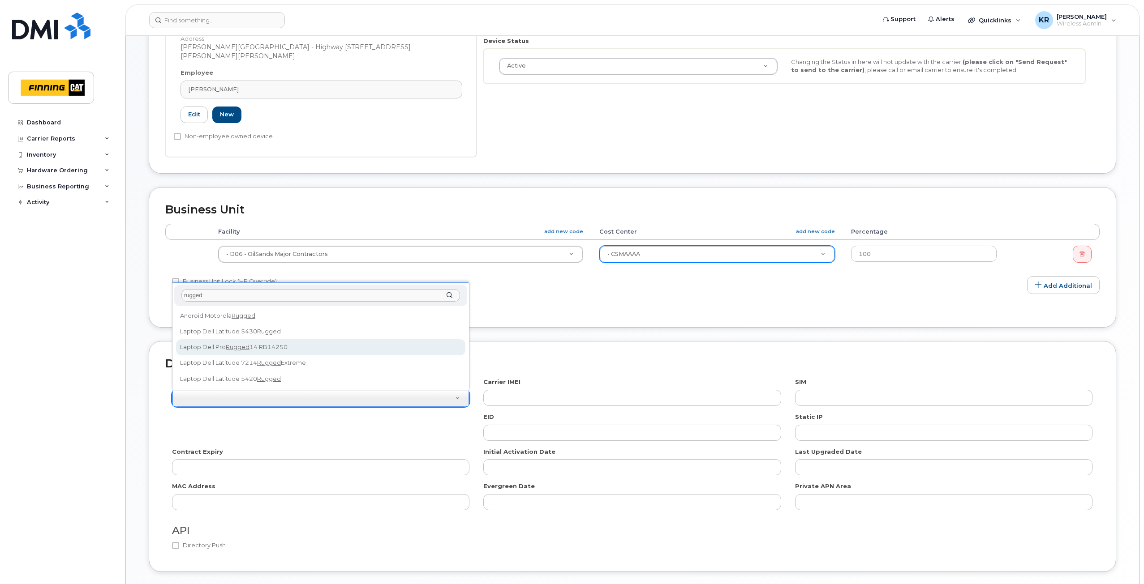
type input "rugged"
select select "2895"
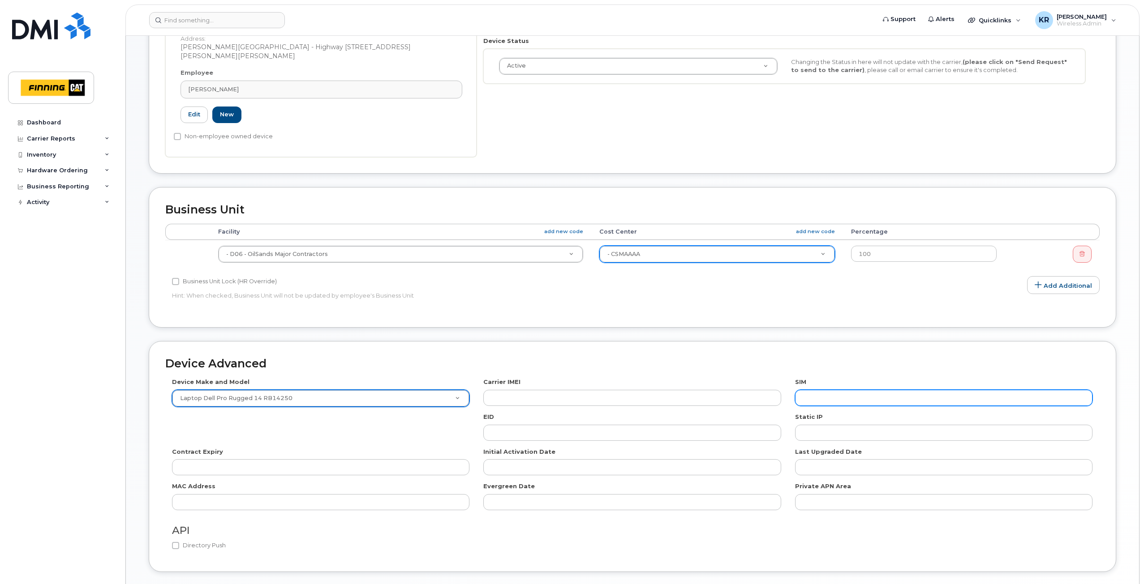
click at [816, 401] on input "text" at bounding box center [943, 398] width 297 height 16
click at [845, 395] on input "text" at bounding box center [943, 398] width 297 height 16
paste input "[TECHNICAL_ID]"
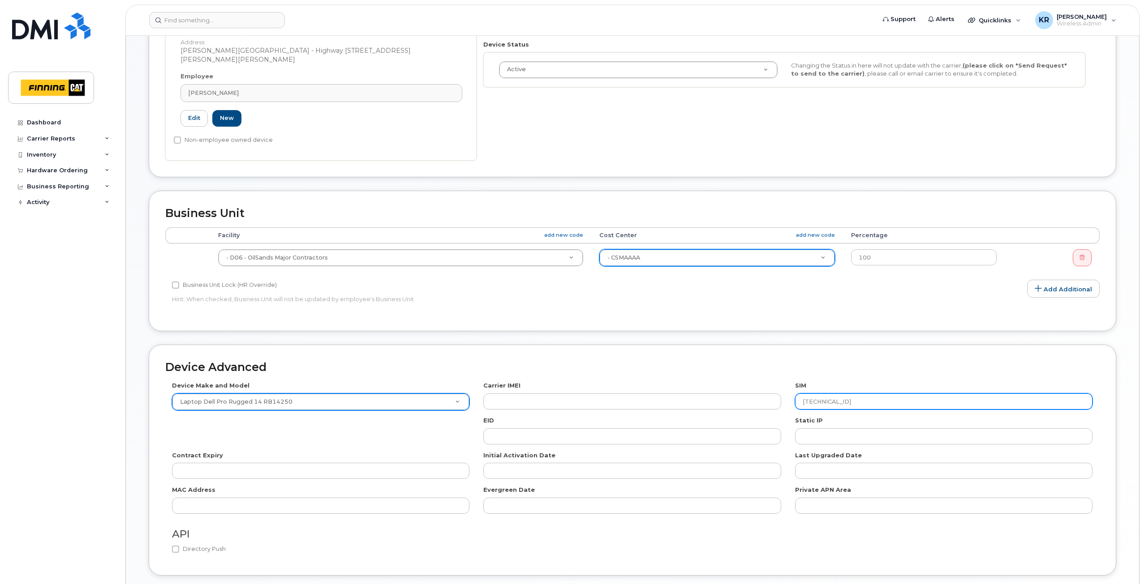
scroll to position [331, 0]
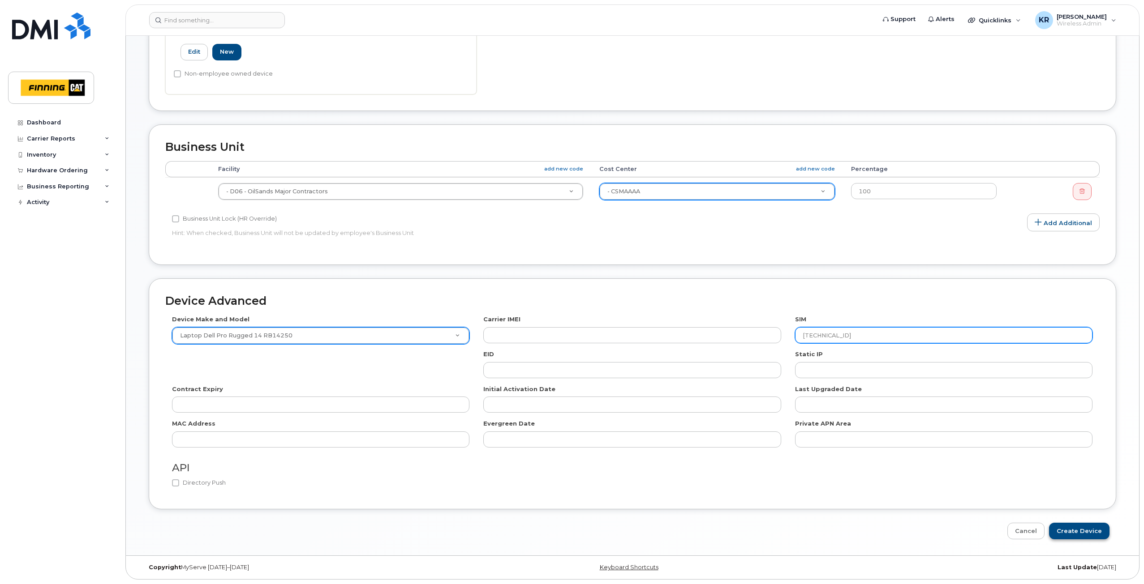
type input "[TECHNICAL_ID]"
click at [1063, 528] on input "Create Device" at bounding box center [1079, 531] width 60 height 17
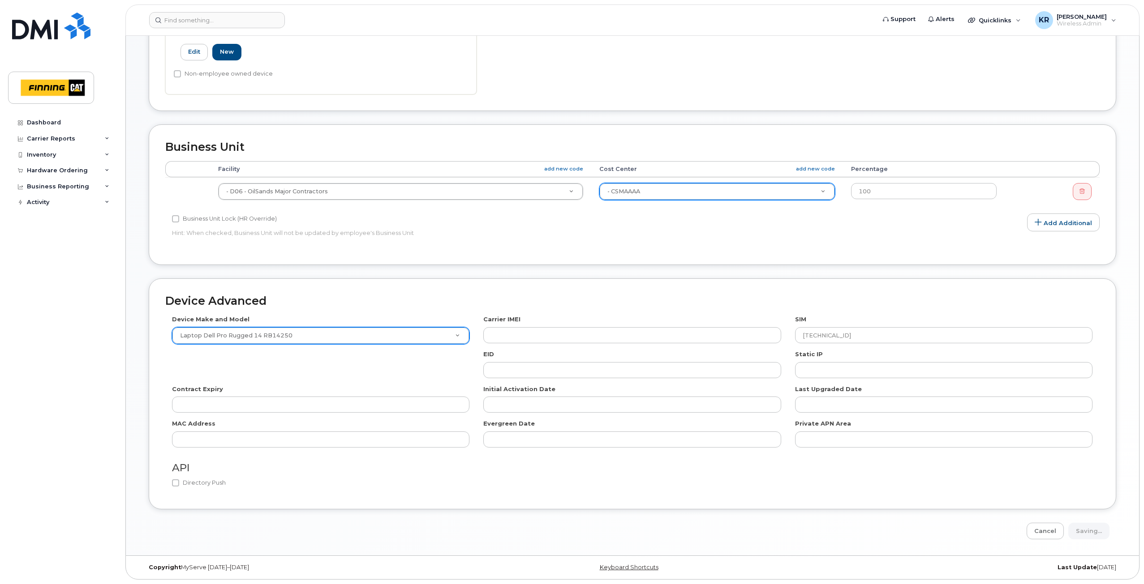
type input "Saving..."
